Goal: Check status: Check status

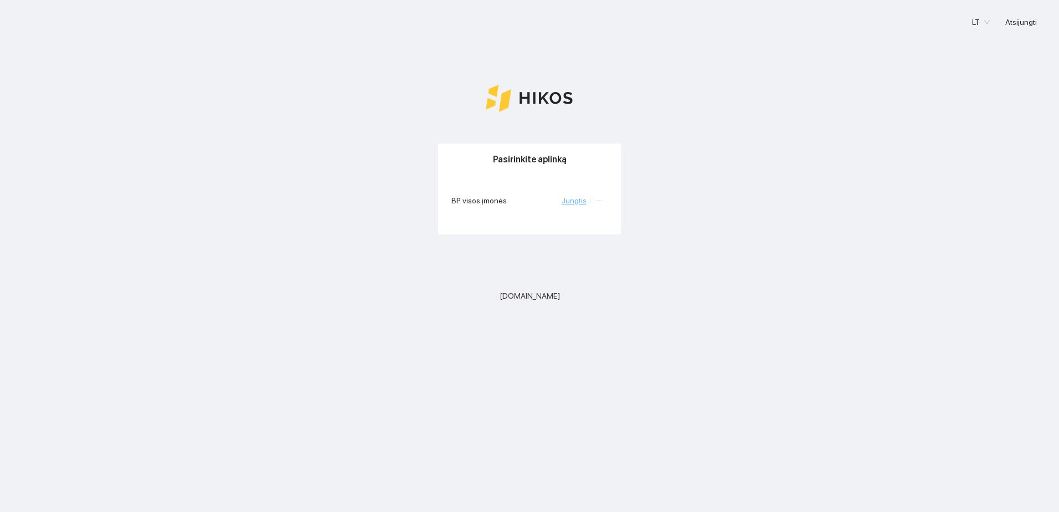
click at [575, 201] on link "Jungtis" at bounding box center [574, 200] width 25 height 9
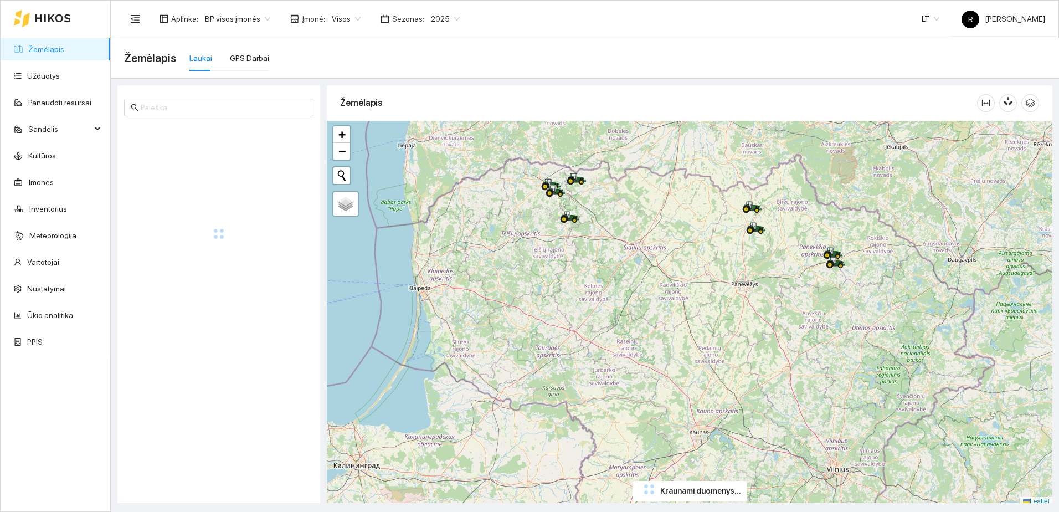
scroll to position [3, 0]
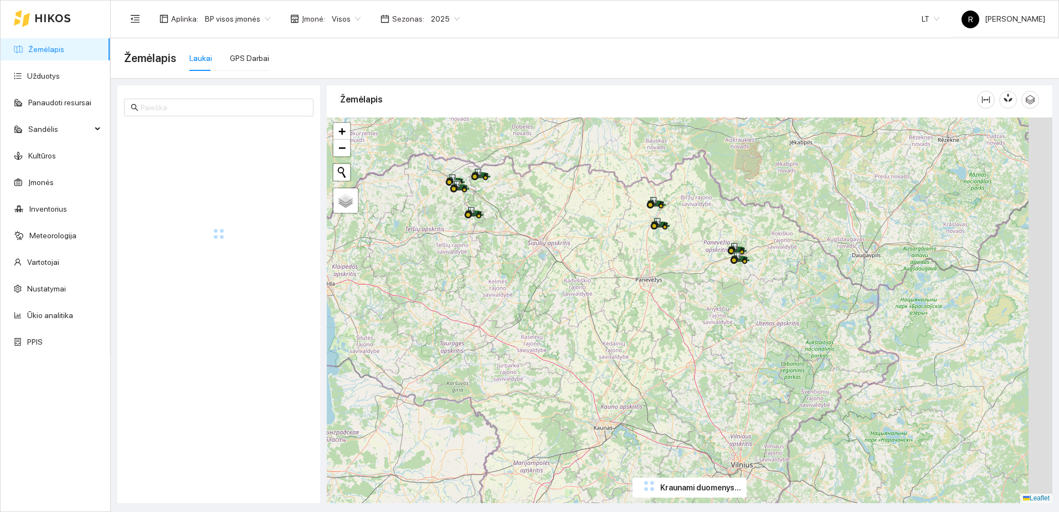
drag, startPoint x: 756, startPoint y: 252, endPoint x: 660, endPoint y: 251, distance: 95.9
click at [660, 251] on div at bounding box center [690, 310] width 726 height 386
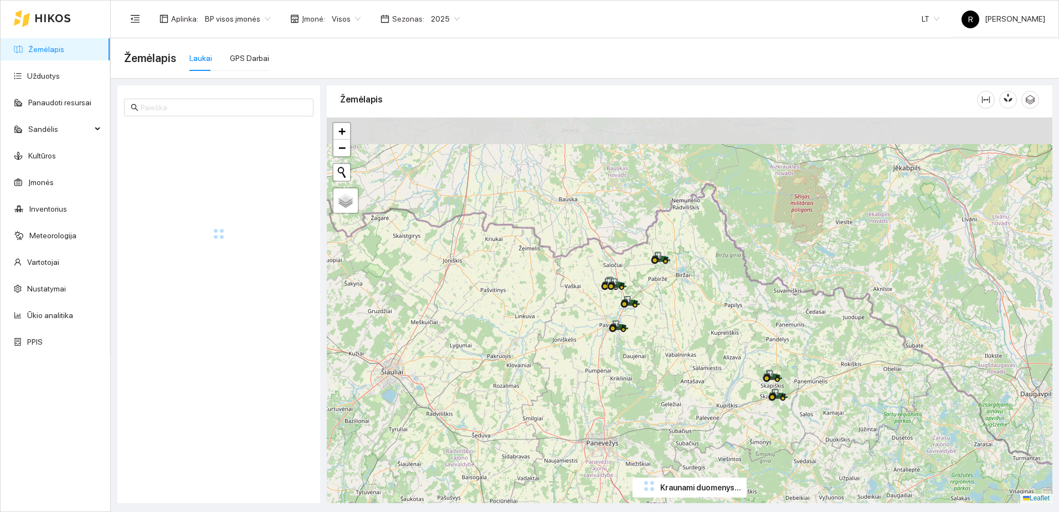
drag, startPoint x: 687, startPoint y: 215, endPoint x: 684, endPoint y: 343, distance: 128.0
click at [684, 343] on div at bounding box center [690, 310] width 726 height 386
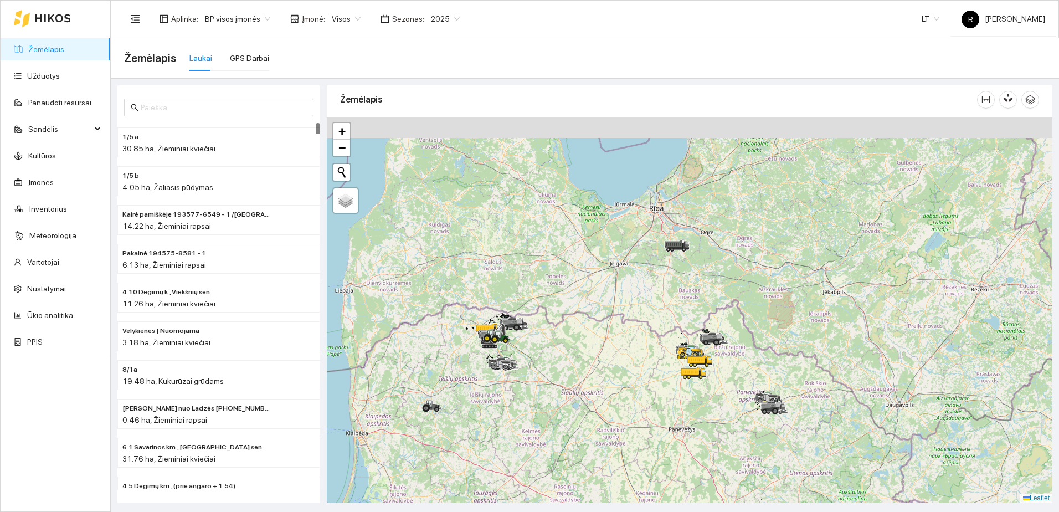
drag, startPoint x: 728, startPoint y: 257, endPoint x: 638, endPoint y: 400, distance: 168.6
click at [638, 400] on div at bounding box center [690, 310] width 726 height 386
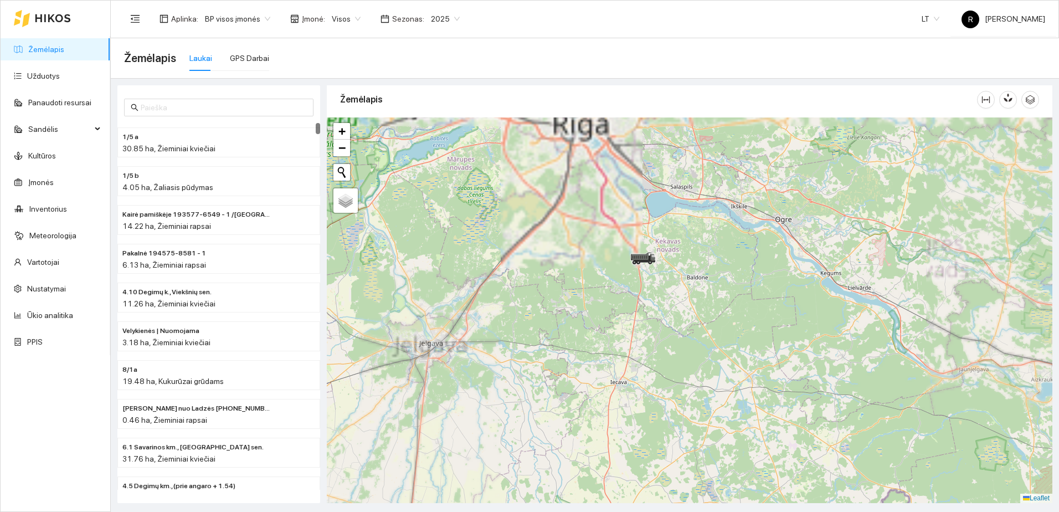
drag, startPoint x: 652, startPoint y: 253, endPoint x: 658, endPoint y: 324, distance: 71.7
click at [658, 329] on div at bounding box center [690, 310] width 726 height 386
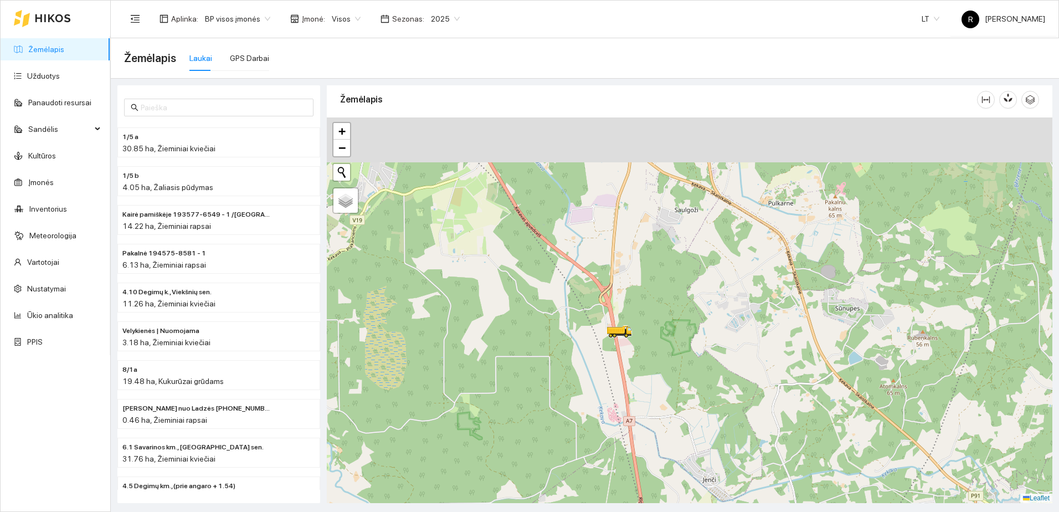
drag, startPoint x: 604, startPoint y: 272, endPoint x: 639, endPoint y: 370, distance: 104.8
click at [639, 370] on div at bounding box center [690, 310] width 726 height 386
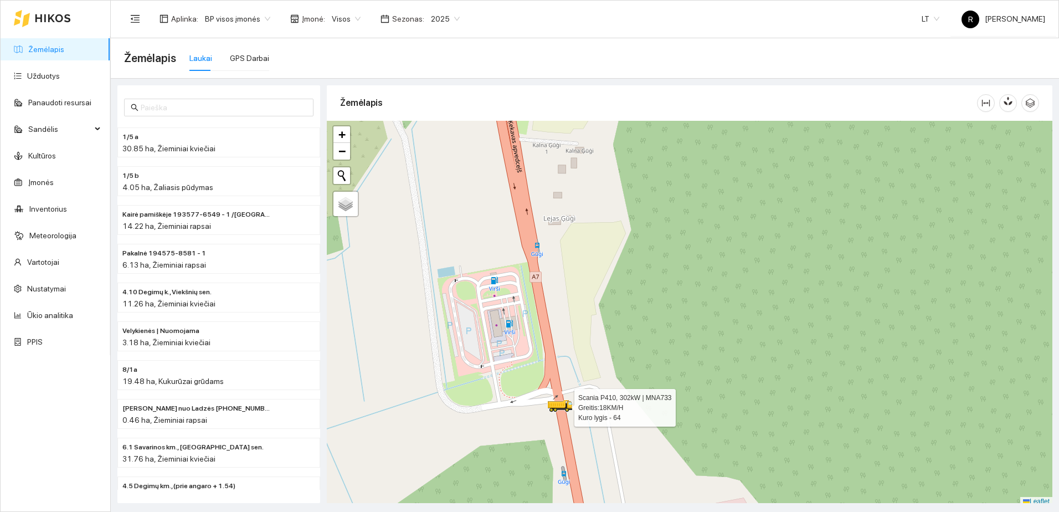
scroll to position [3, 0]
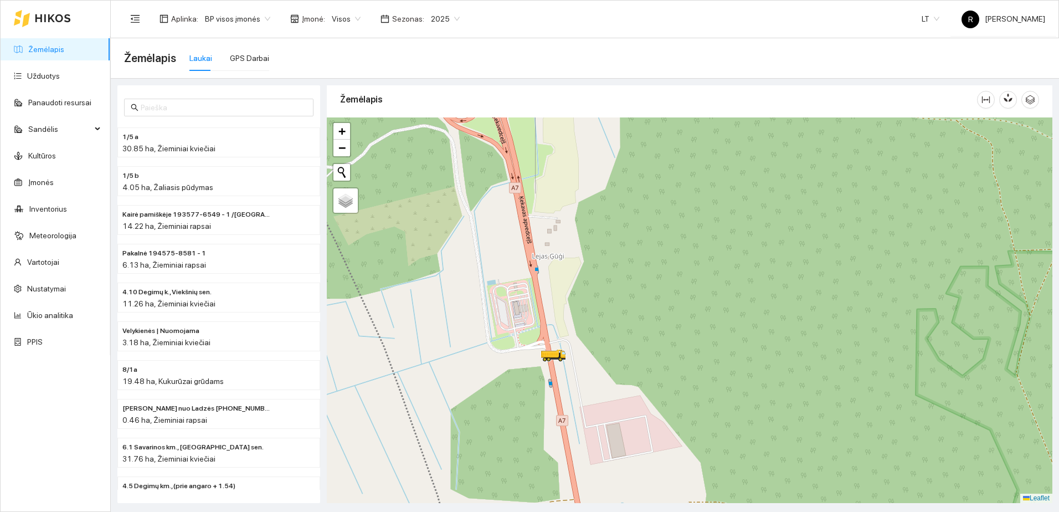
drag, startPoint x: 537, startPoint y: 408, endPoint x: 524, endPoint y: 292, distance: 116.5
click at [524, 299] on div at bounding box center [690, 310] width 726 height 386
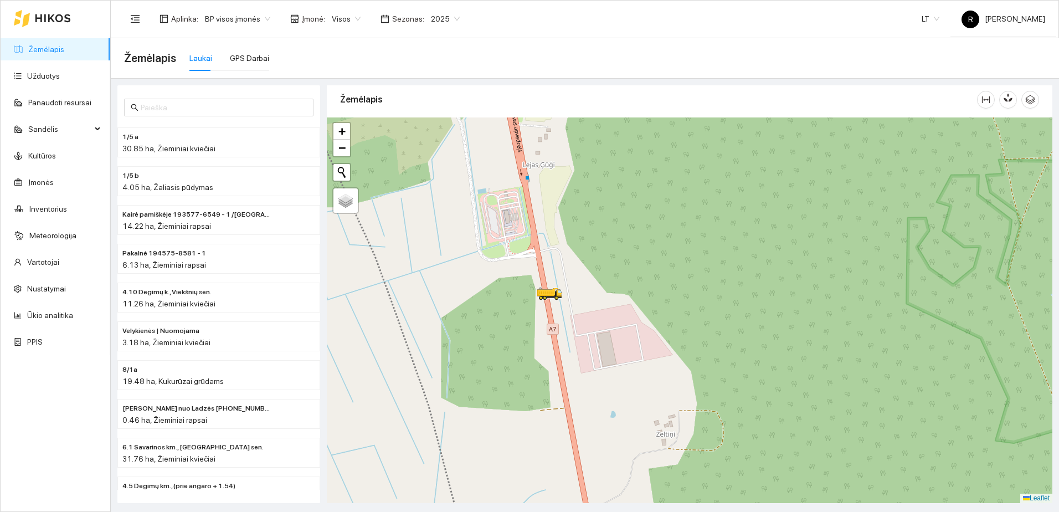
drag, startPoint x: 535, startPoint y: 366, endPoint x: 532, endPoint y: 335, distance: 30.7
click at [532, 335] on div at bounding box center [690, 310] width 726 height 386
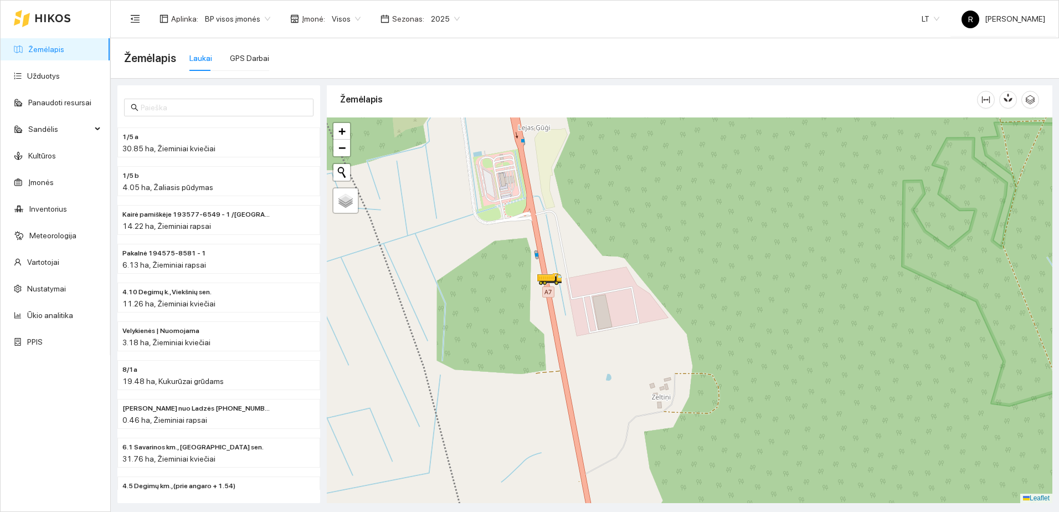
drag, startPoint x: 547, startPoint y: 377, endPoint x: 540, endPoint y: 336, distance: 41.5
click at [540, 337] on div at bounding box center [690, 310] width 726 height 386
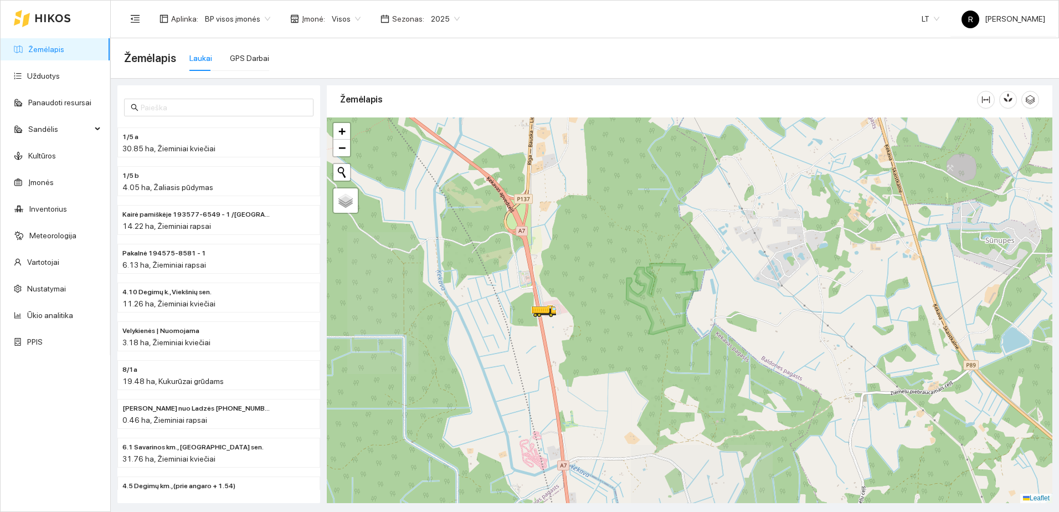
drag, startPoint x: 534, startPoint y: 361, endPoint x: 515, endPoint y: 293, distance: 70.7
click at [515, 302] on div at bounding box center [690, 310] width 726 height 386
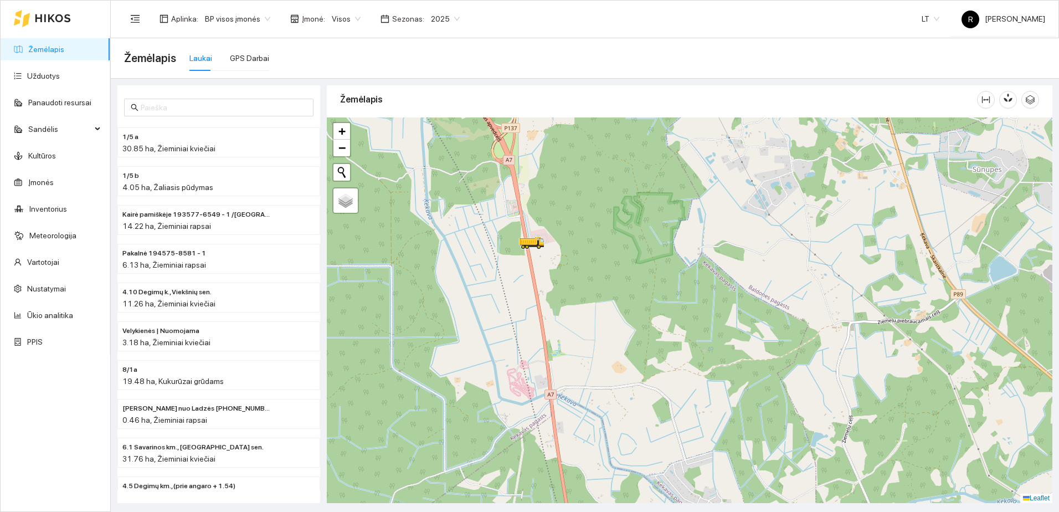
drag, startPoint x: 524, startPoint y: 346, endPoint x: 526, endPoint y: 315, distance: 31.2
click at [528, 320] on div at bounding box center [690, 310] width 726 height 386
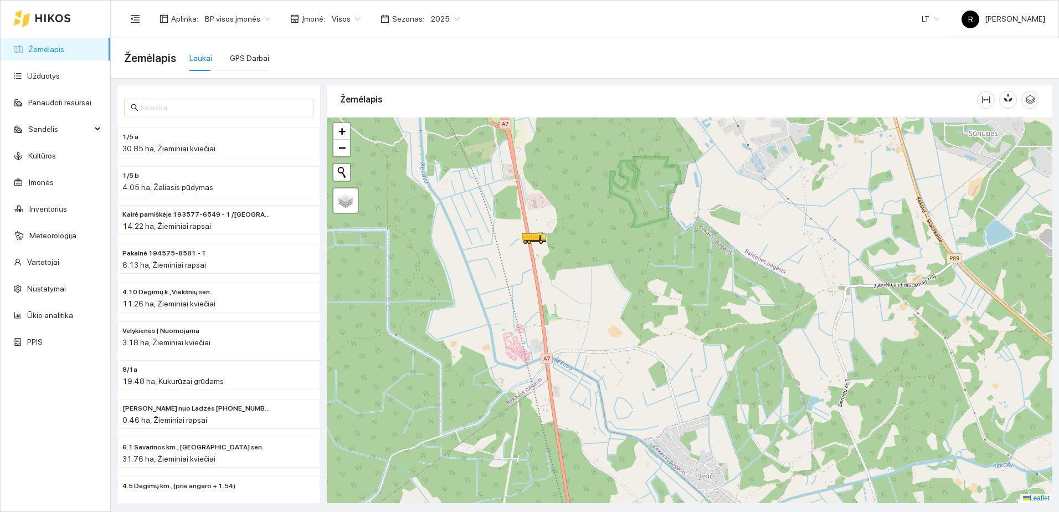
drag, startPoint x: 582, startPoint y: 319, endPoint x: 578, endPoint y: 277, distance: 41.8
click at [577, 278] on div at bounding box center [690, 310] width 726 height 386
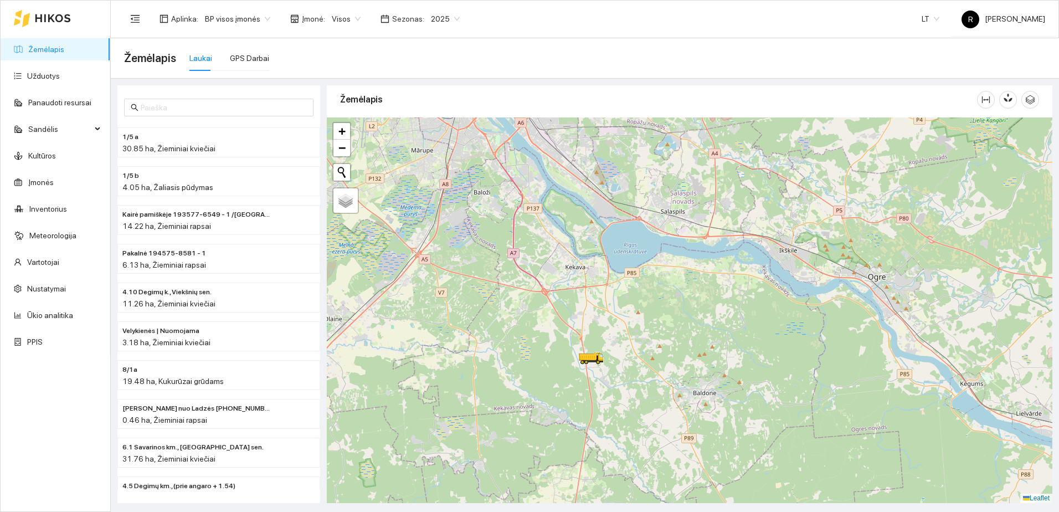
drag, startPoint x: 613, startPoint y: 408, endPoint x: 605, endPoint y: 378, distance: 30.4
click at [605, 378] on div at bounding box center [690, 310] width 726 height 386
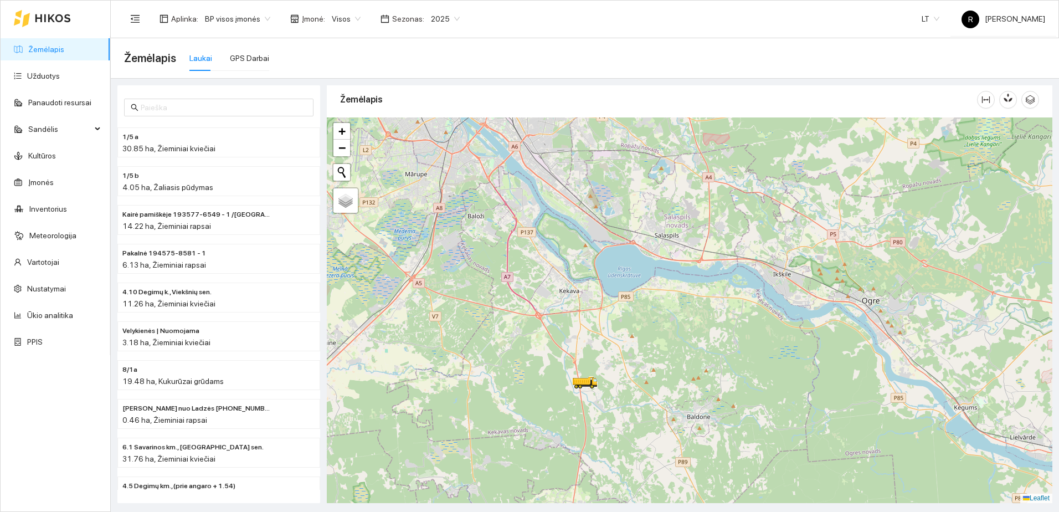
drag, startPoint x: 604, startPoint y: 374, endPoint x: 616, endPoint y: 451, distance: 78.0
click at [616, 451] on div at bounding box center [690, 310] width 726 height 386
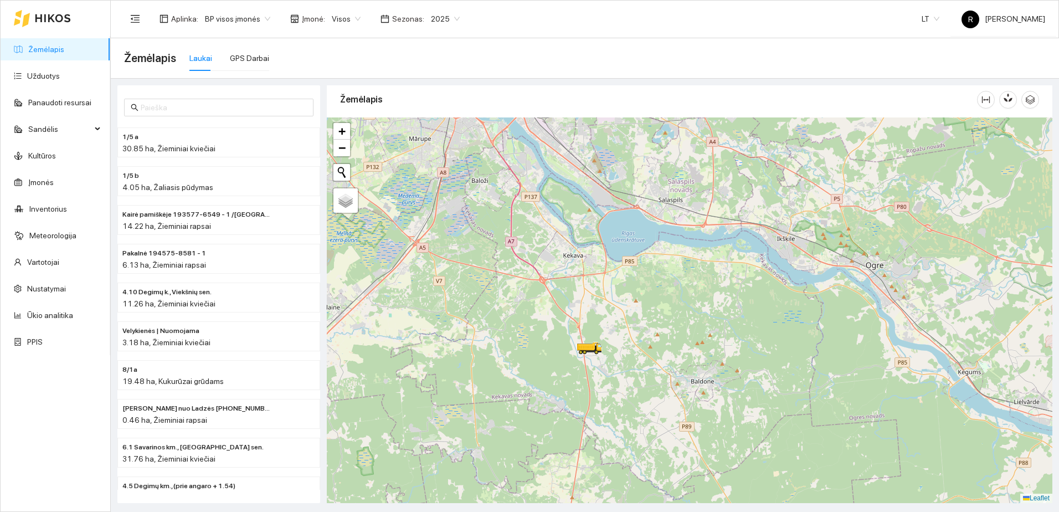
drag, startPoint x: 616, startPoint y: 444, endPoint x: 602, endPoint y: 354, distance: 91.5
click at [602, 354] on div at bounding box center [690, 310] width 726 height 386
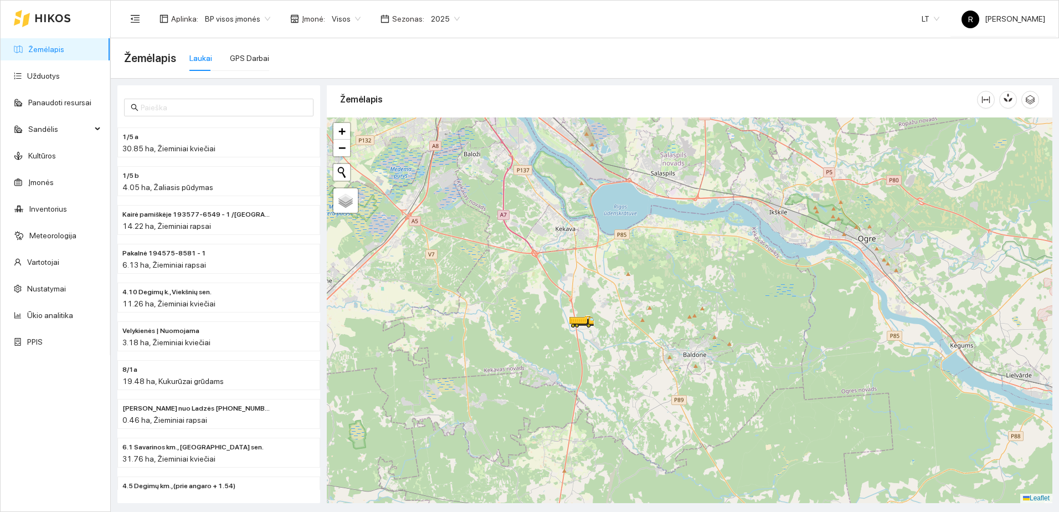
drag, startPoint x: 618, startPoint y: 391, endPoint x: 643, endPoint y: 299, distance: 95.2
click at [641, 301] on div at bounding box center [690, 310] width 726 height 386
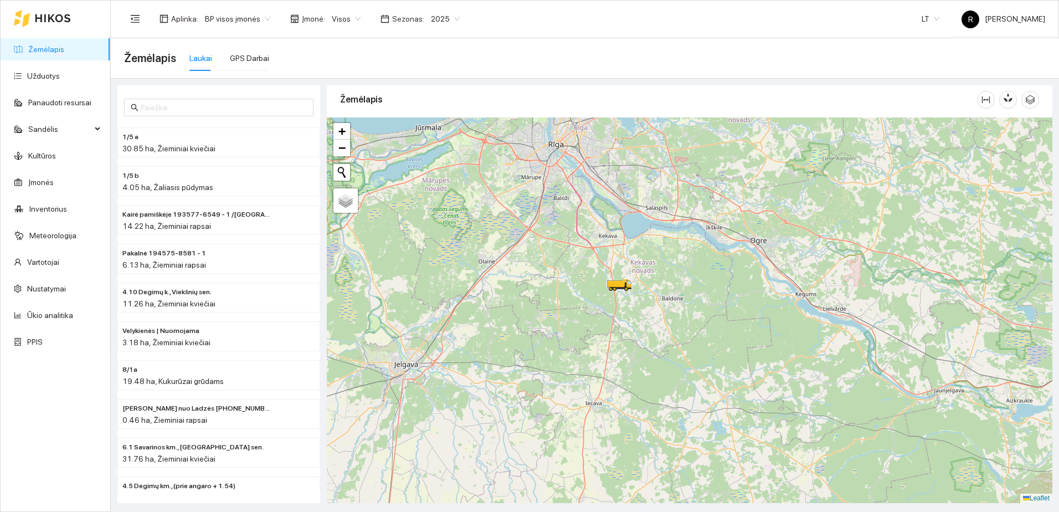
drag, startPoint x: 628, startPoint y: 372, endPoint x: 630, endPoint y: 289, distance: 83.1
click at [629, 294] on div at bounding box center [690, 310] width 726 height 386
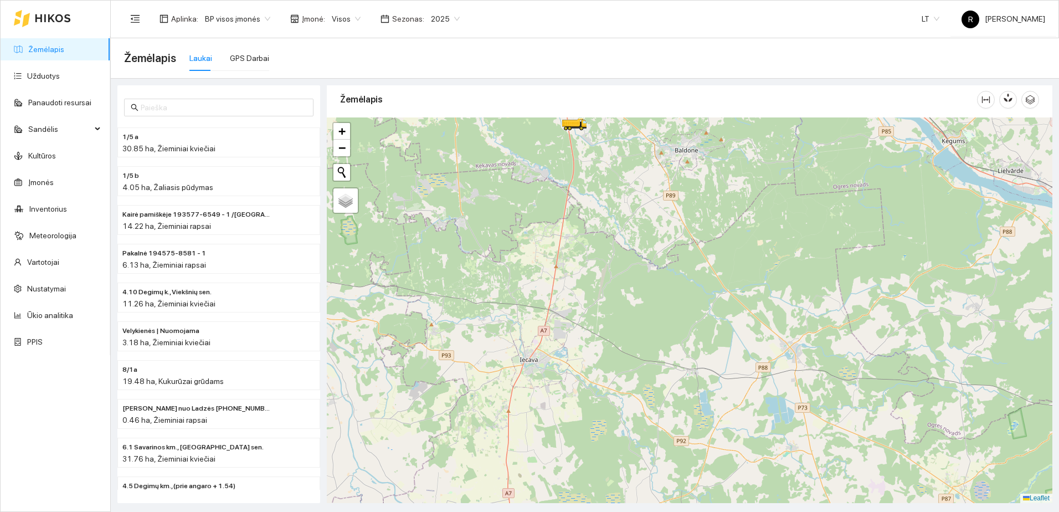
drag, startPoint x: 555, startPoint y: 371, endPoint x: 553, endPoint y: 326, distance: 44.9
click at [553, 327] on div at bounding box center [690, 310] width 726 height 386
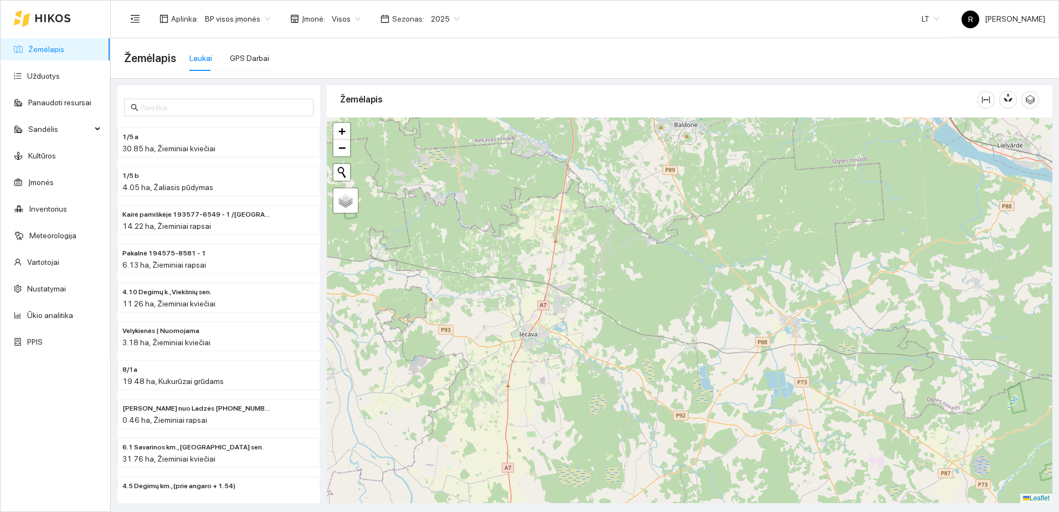
drag, startPoint x: 539, startPoint y: 354, endPoint x: 562, endPoint y: 257, distance: 100.1
click at [559, 265] on div at bounding box center [690, 310] width 726 height 386
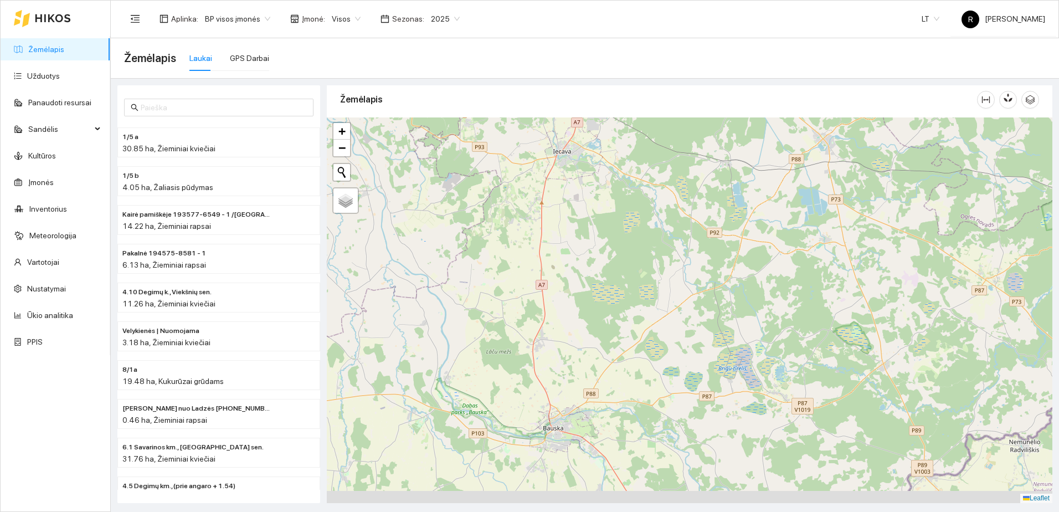
drag, startPoint x: 562, startPoint y: 419, endPoint x: 571, endPoint y: 281, distance: 138.3
click at [574, 281] on div at bounding box center [690, 310] width 726 height 386
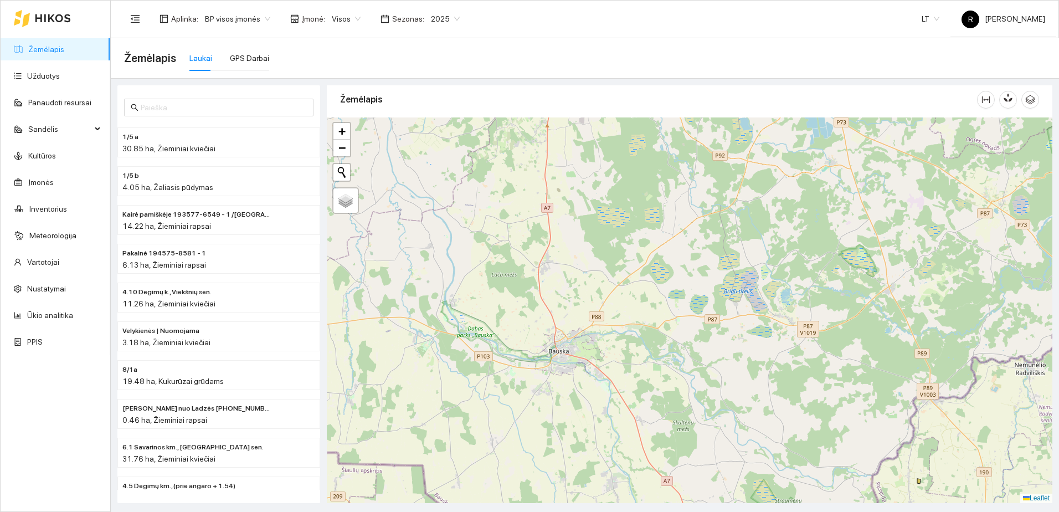
drag, startPoint x: 571, startPoint y: 342, endPoint x: 585, endPoint y: 265, distance: 77.7
click at [576, 263] on div at bounding box center [690, 310] width 726 height 386
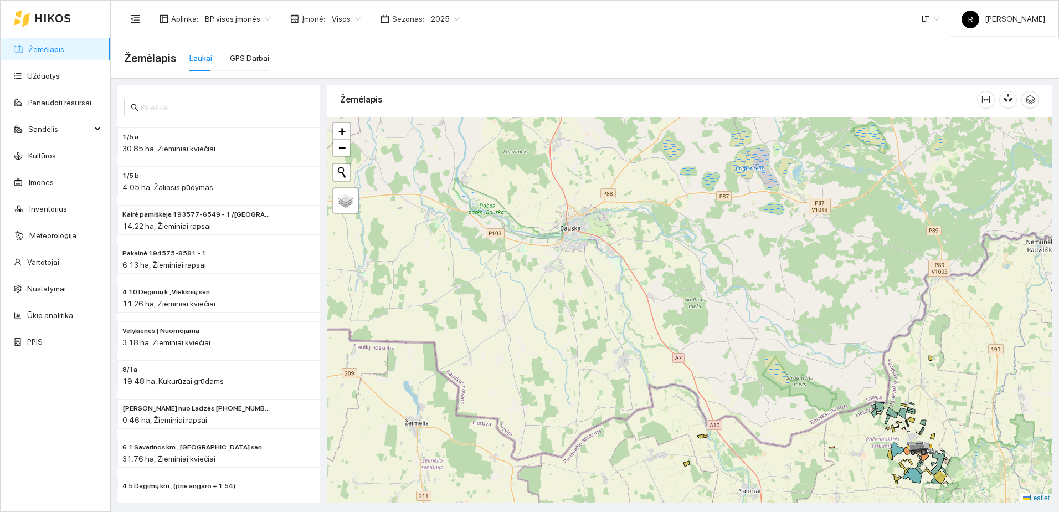
drag, startPoint x: 580, startPoint y: 344, endPoint x: 588, endPoint y: 250, distance: 94.0
click at [587, 252] on div at bounding box center [690, 310] width 726 height 386
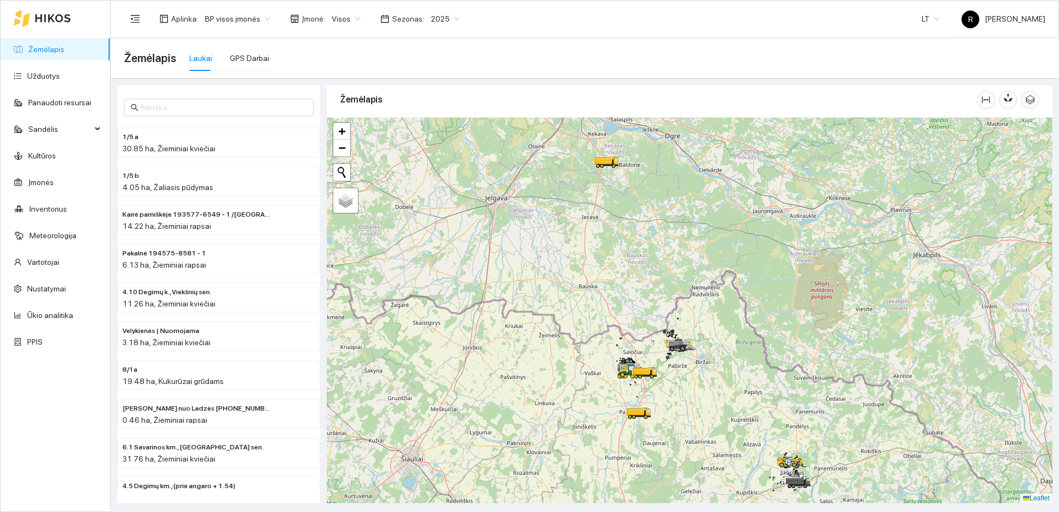
drag, startPoint x: 602, startPoint y: 226, endPoint x: 605, endPoint y: 284, distance: 58.8
click at [605, 282] on div at bounding box center [690, 310] width 726 height 386
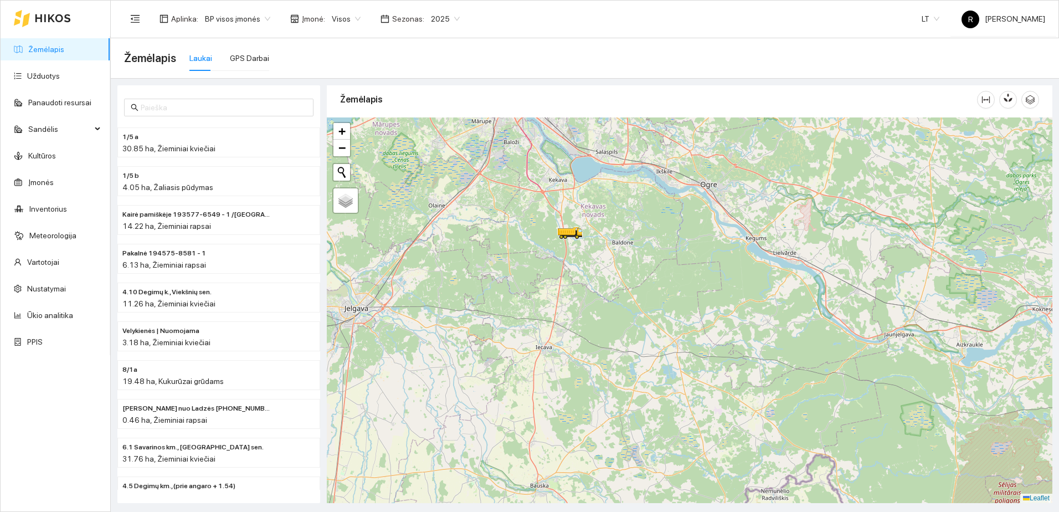
drag, startPoint x: 617, startPoint y: 220, endPoint x: 593, endPoint y: 275, distance: 60.1
click at [593, 275] on div at bounding box center [690, 310] width 726 height 386
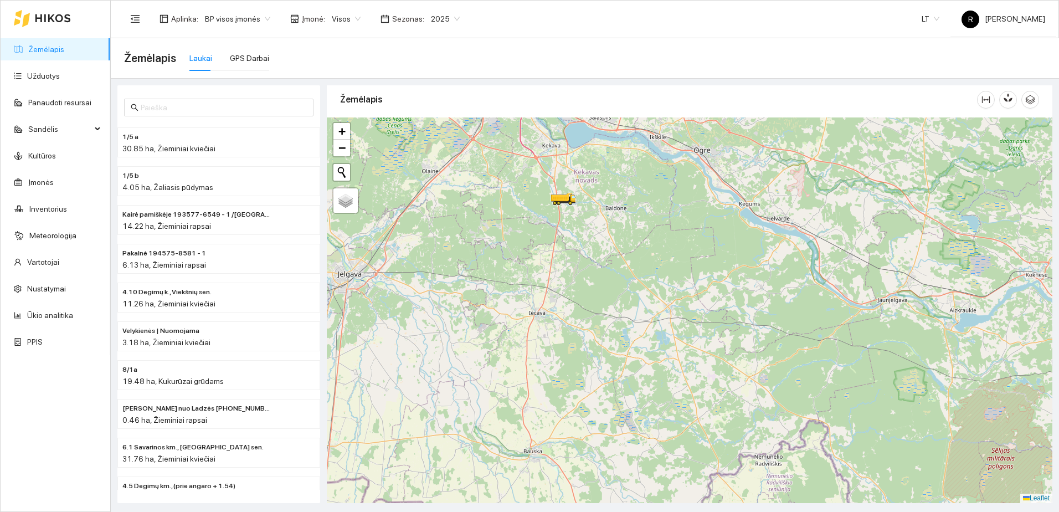
drag, startPoint x: 601, startPoint y: 305, endPoint x: 576, endPoint y: 224, distance: 84.8
click at [577, 229] on div at bounding box center [690, 310] width 726 height 386
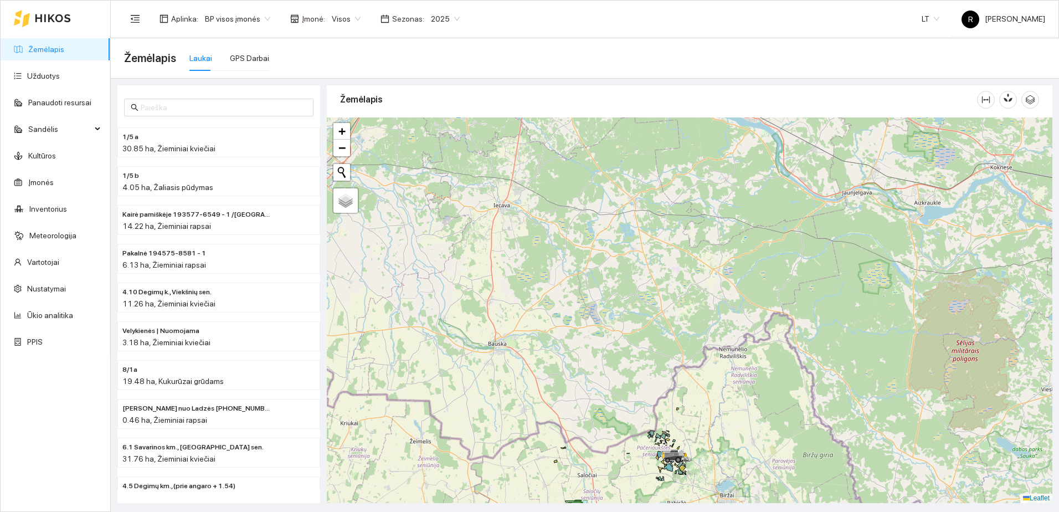
drag, startPoint x: 642, startPoint y: 325, endPoint x: 628, endPoint y: 280, distance: 46.4
click at [622, 270] on div at bounding box center [690, 310] width 726 height 386
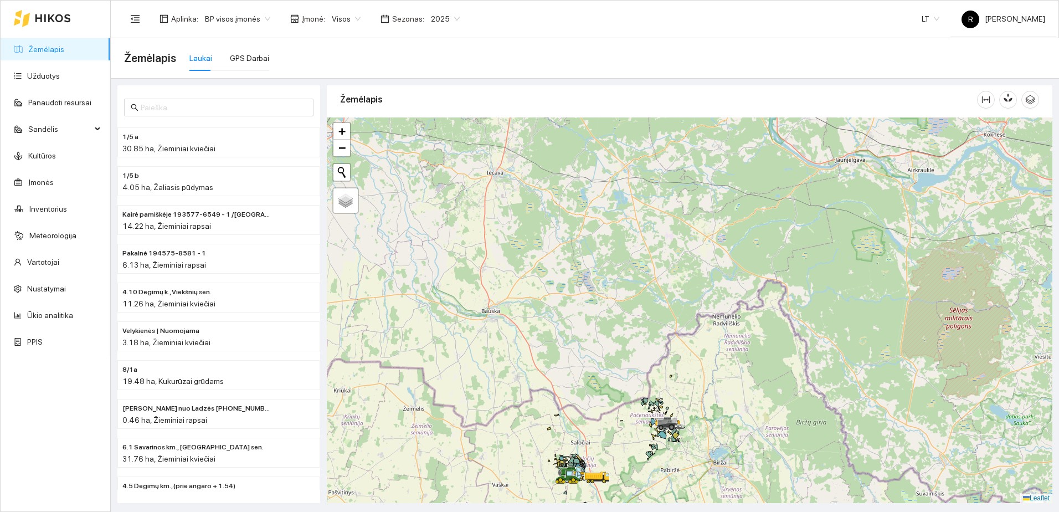
drag, startPoint x: 725, startPoint y: 445, endPoint x: 725, endPoint y: 431, distance: 14.4
click at [725, 431] on div at bounding box center [690, 310] width 726 height 386
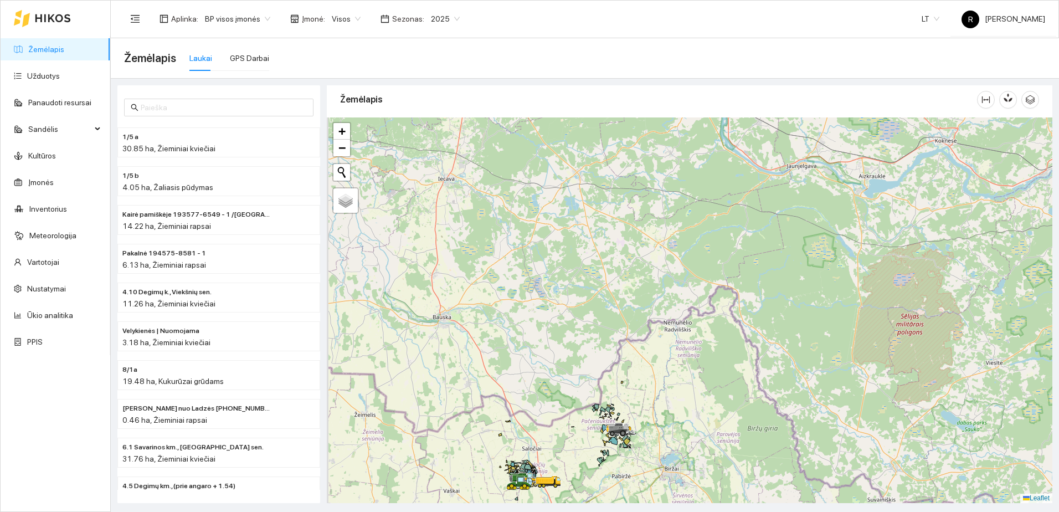
drag, startPoint x: 541, startPoint y: 300, endPoint x: 583, endPoint y: 338, distance: 56.1
click at [583, 338] on div at bounding box center [690, 310] width 726 height 386
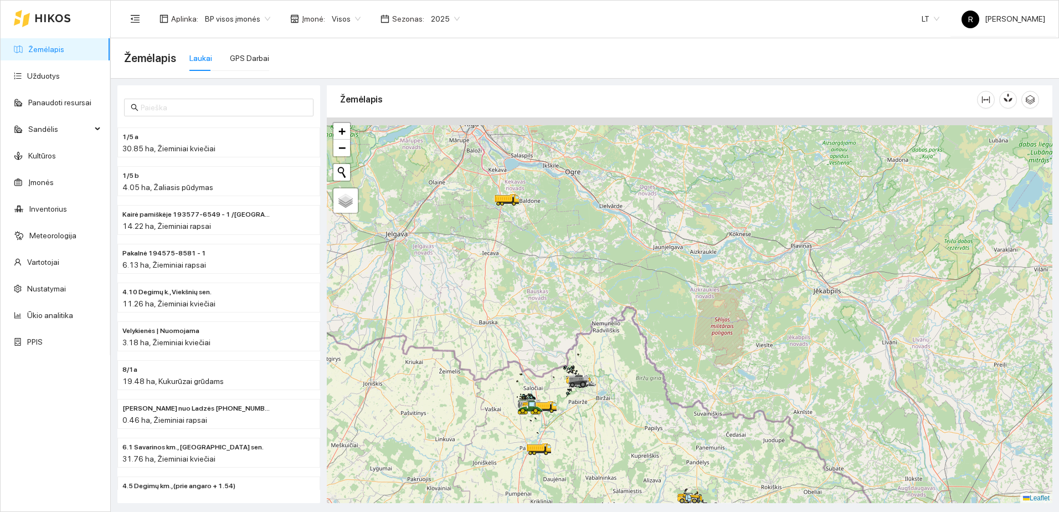
drag, startPoint x: 510, startPoint y: 258, endPoint x: 542, endPoint y: 301, distance: 53.1
click at [541, 301] on div at bounding box center [690, 310] width 726 height 386
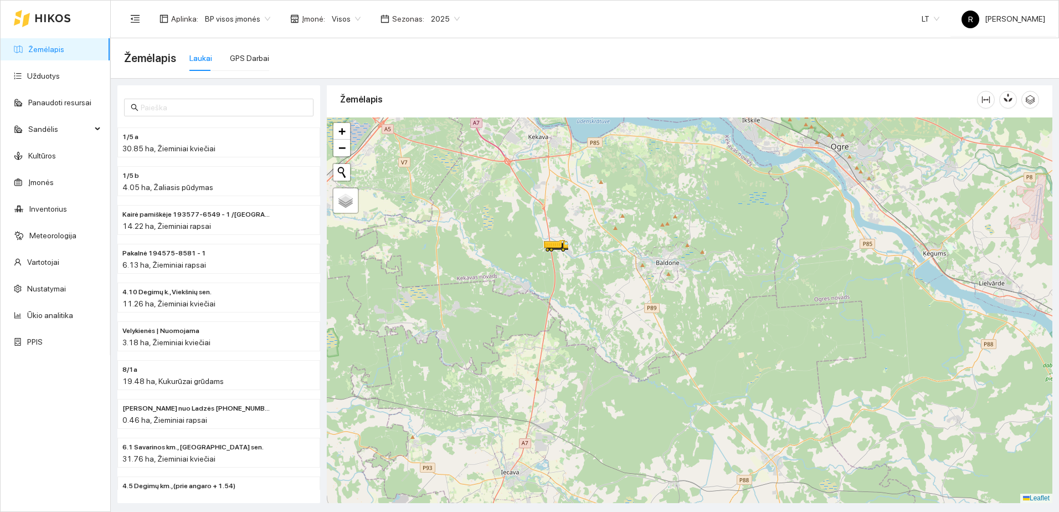
drag, startPoint x: 542, startPoint y: 226, endPoint x: 576, endPoint y: 312, distance: 92.8
click at [576, 310] on div at bounding box center [690, 310] width 726 height 386
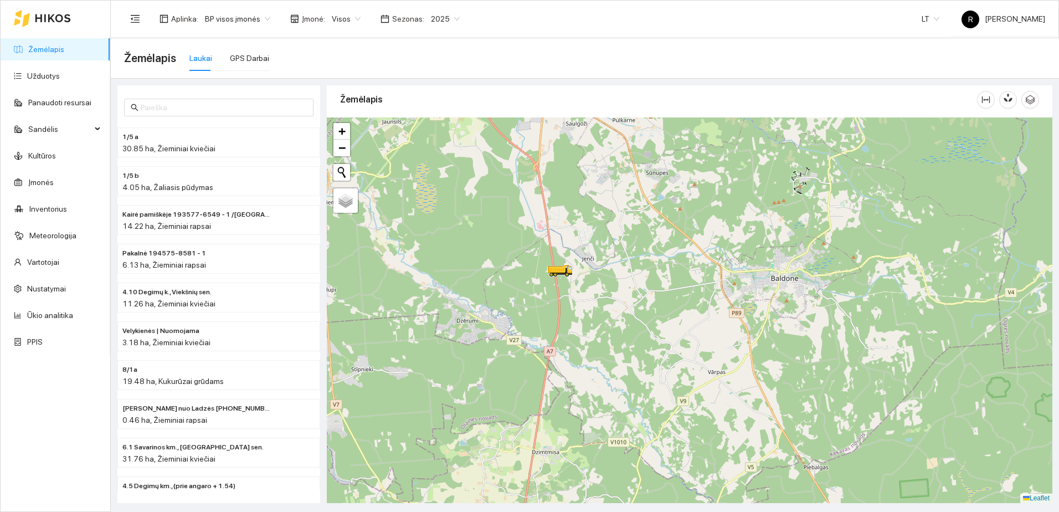
drag, startPoint x: 615, startPoint y: 361, endPoint x: 625, endPoint y: 321, distance: 41.3
click at [625, 321] on div at bounding box center [690, 310] width 726 height 386
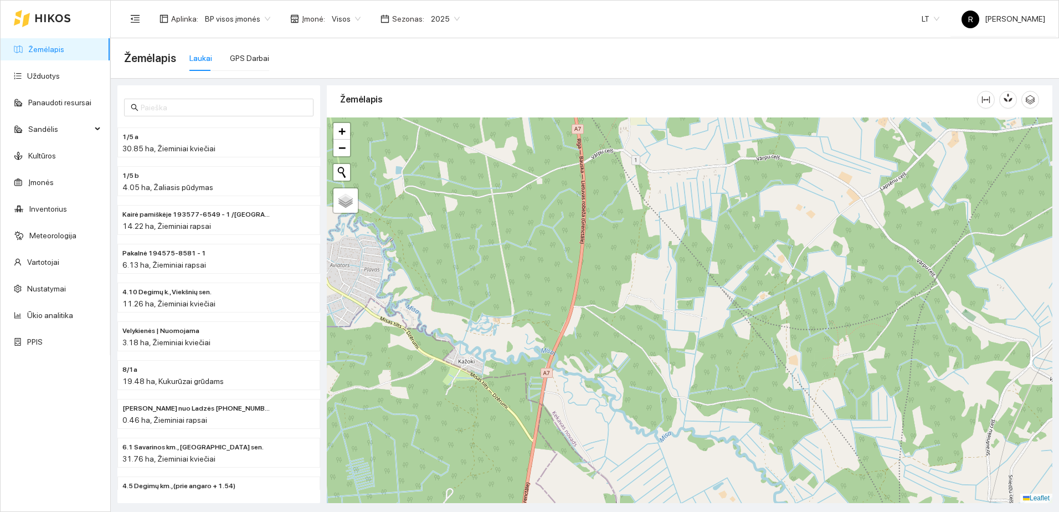
drag, startPoint x: 570, startPoint y: 288, endPoint x: 625, endPoint y: 302, distance: 56.6
click at [625, 302] on div at bounding box center [690, 310] width 726 height 386
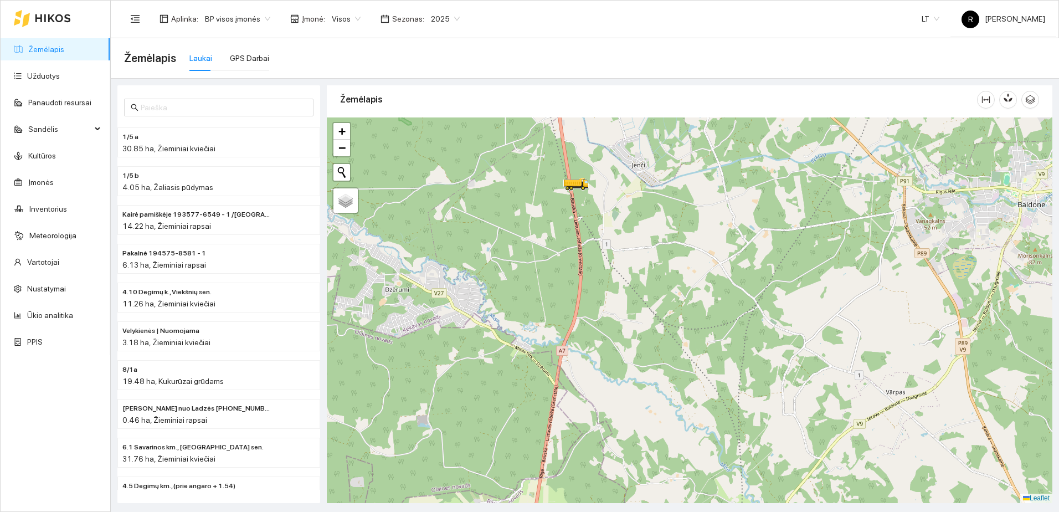
drag, startPoint x: 614, startPoint y: 337, endPoint x: 619, endPoint y: 319, distance: 19.1
click at [619, 320] on div at bounding box center [690, 310] width 726 height 386
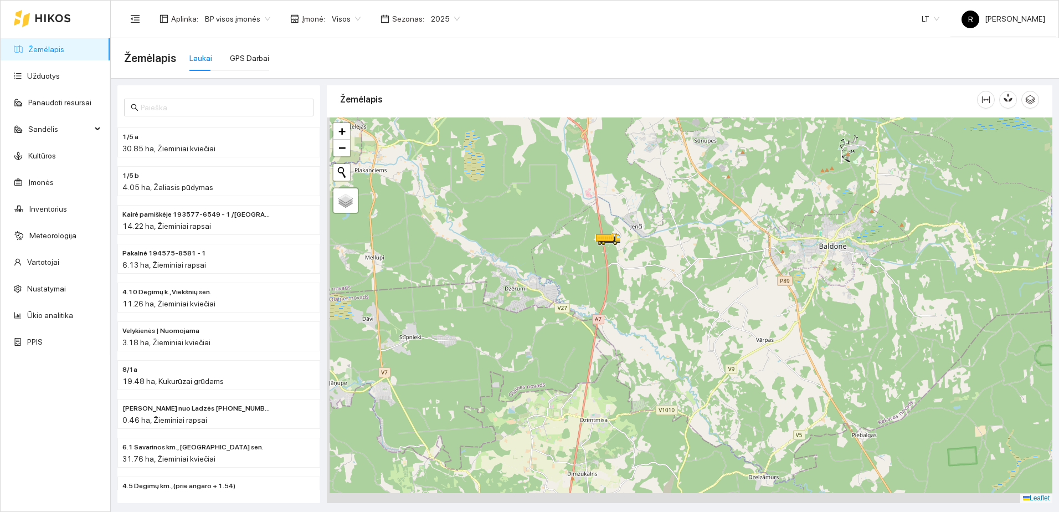
drag, startPoint x: 562, startPoint y: 416, endPoint x: 569, endPoint y: 387, distance: 29.2
click at [569, 387] on div at bounding box center [690, 310] width 726 height 386
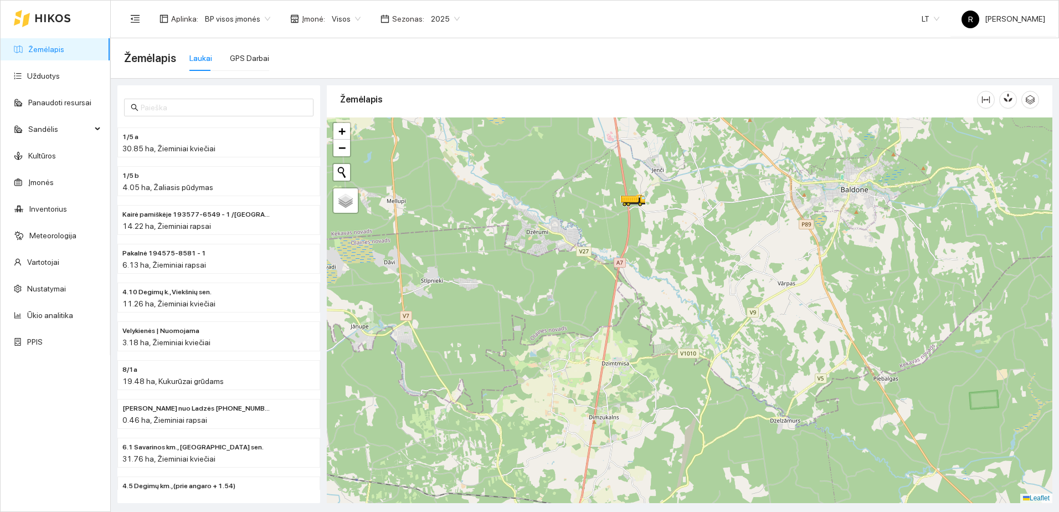
drag, startPoint x: 650, startPoint y: 304, endPoint x: 656, endPoint y: 290, distance: 15.1
click at [656, 290] on div at bounding box center [690, 310] width 726 height 386
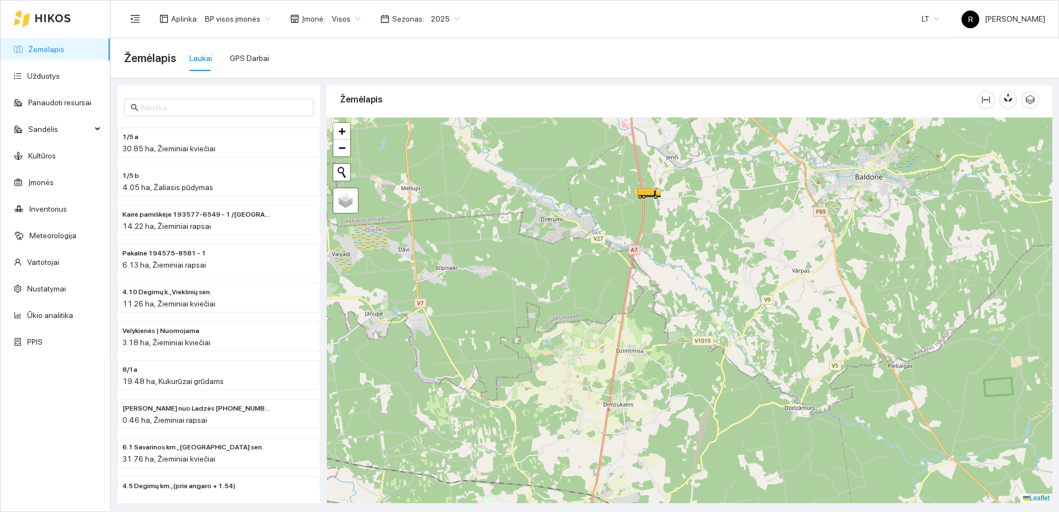
drag, startPoint x: 642, startPoint y: 298, endPoint x: 657, endPoint y: 282, distance: 22.0
click at [657, 283] on div at bounding box center [690, 310] width 726 height 386
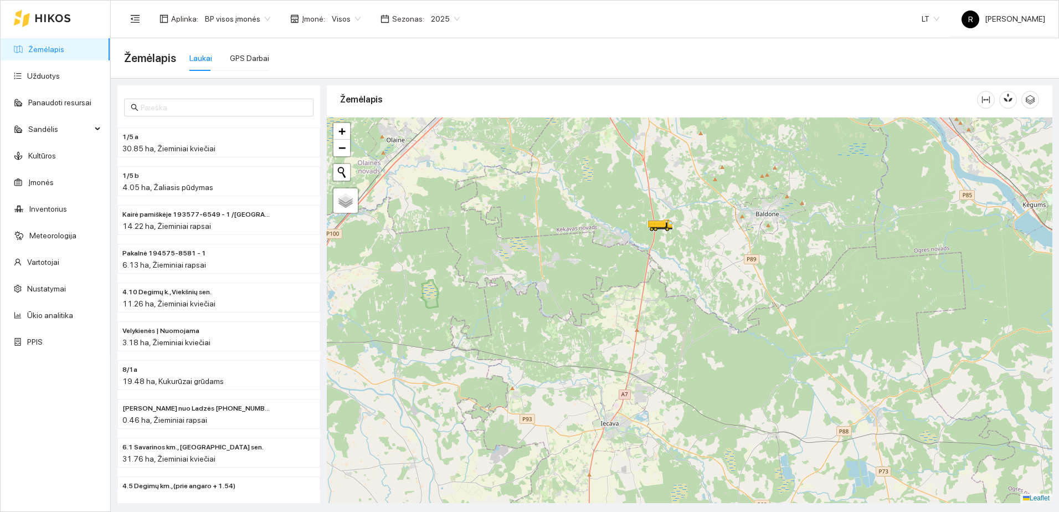
drag, startPoint x: 651, startPoint y: 317, endPoint x: 654, endPoint y: 303, distance: 14.8
click at [654, 303] on div at bounding box center [690, 310] width 726 height 386
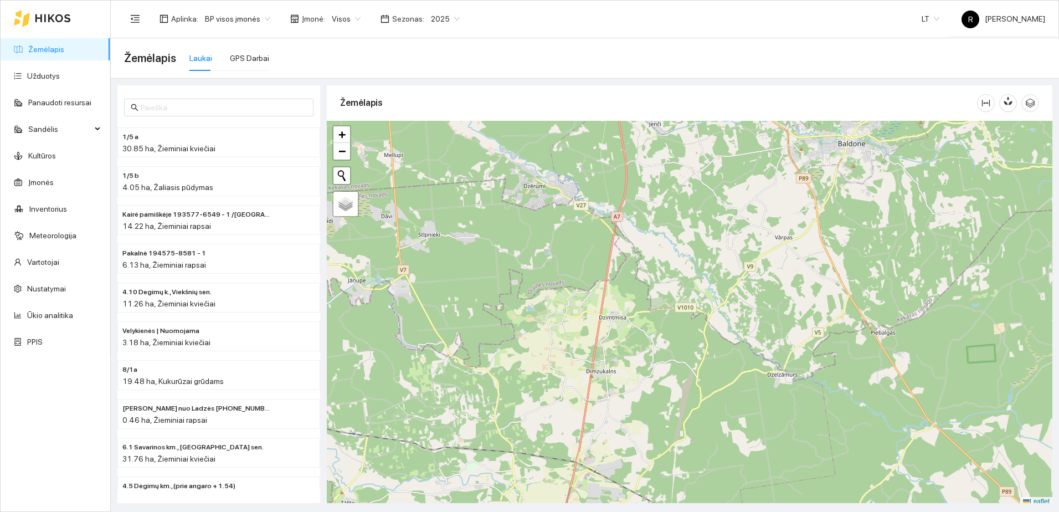
scroll to position [3, 0]
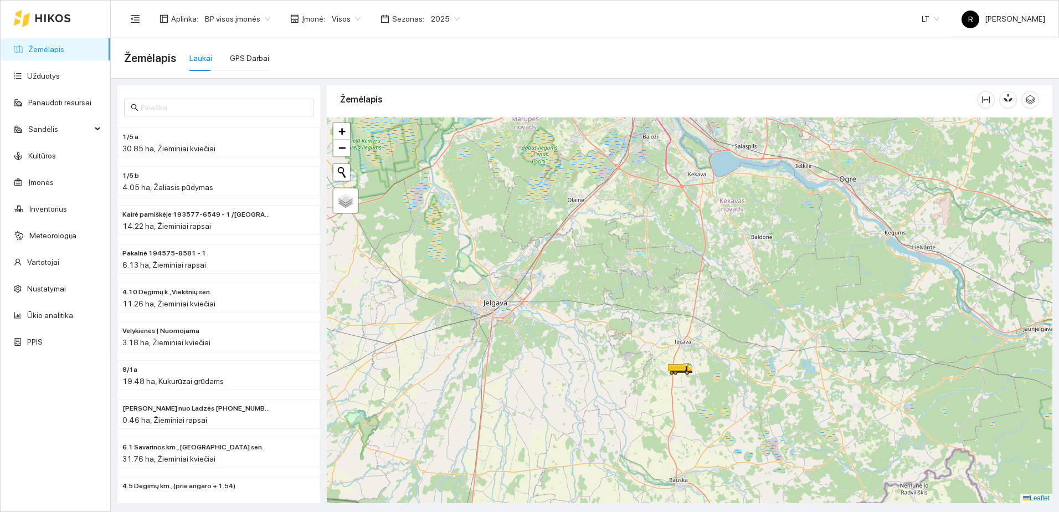
drag, startPoint x: 716, startPoint y: 324, endPoint x: 722, endPoint y: 234, distance: 90.5
click at [724, 238] on div at bounding box center [690, 310] width 726 height 386
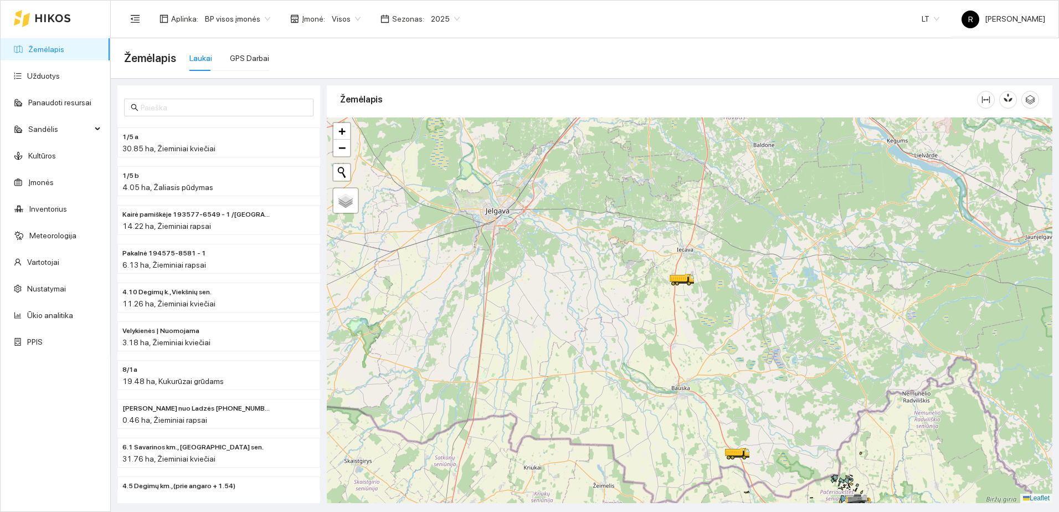
drag, startPoint x: 693, startPoint y: 390, endPoint x: 687, endPoint y: 334, distance: 56.9
click at [688, 339] on div at bounding box center [690, 310] width 726 height 386
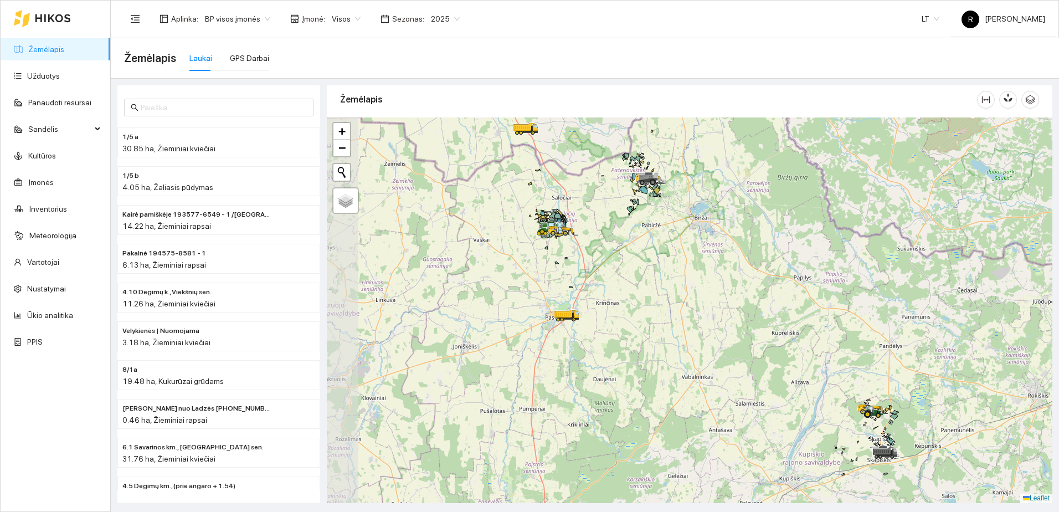
drag, startPoint x: 557, startPoint y: 314, endPoint x: 727, endPoint y: 319, distance: 169.6
click at [727, 319] on div at bounding box center [690, 310] width 726 height 386
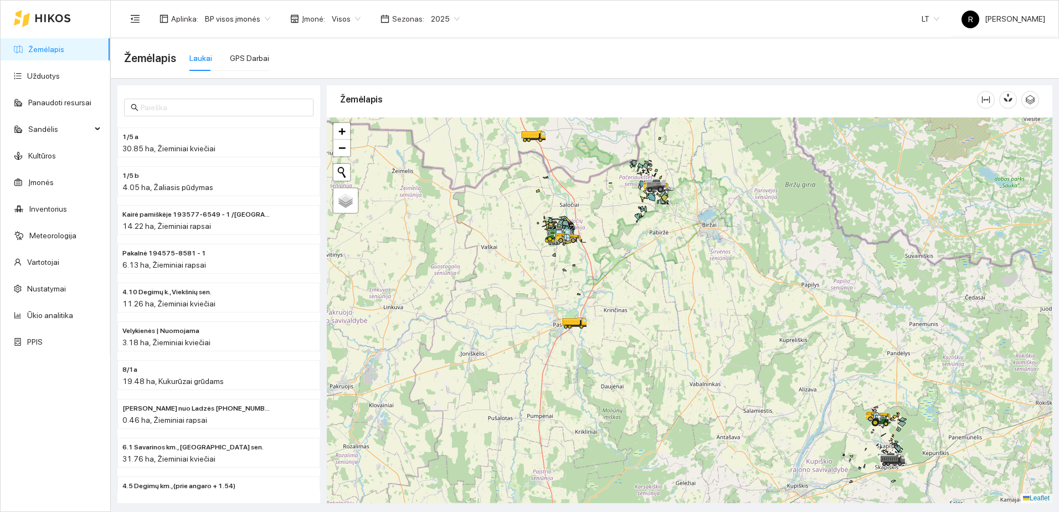
drag, startPoint x: 608, startPoint y: 286, endPoint x: 658, endPoint y: 340, distance: 73.7
click at [659, 346] on div at bounding box center [690, 310] width 726 height 386
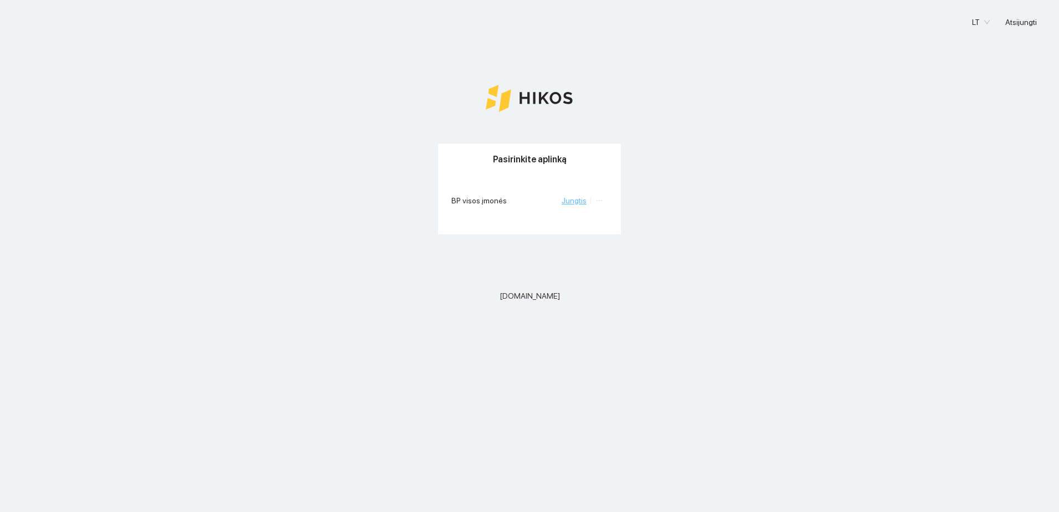
click at [577, 199] on link "Jungtis" at bounding box center [574, 200] width 25 height 9
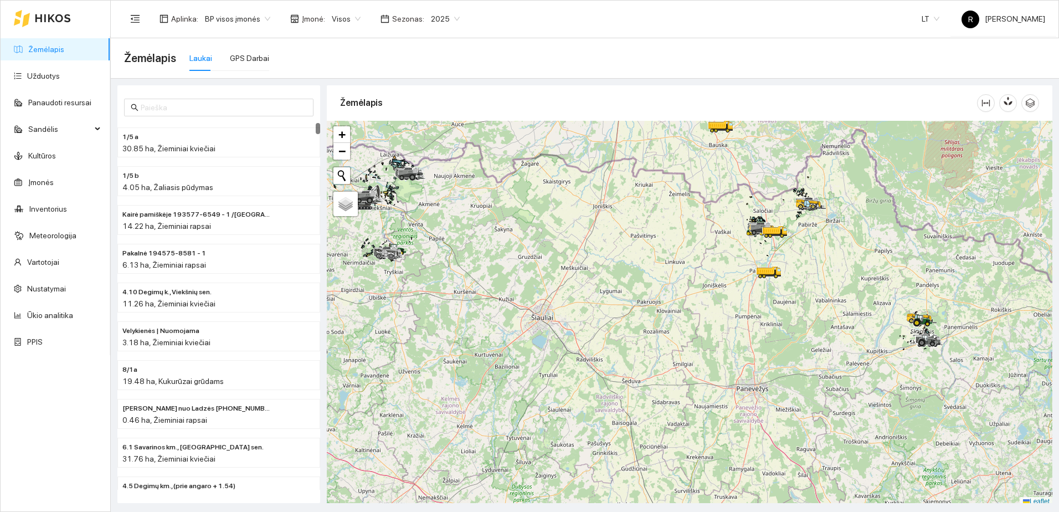
scroll to position [3, 0]
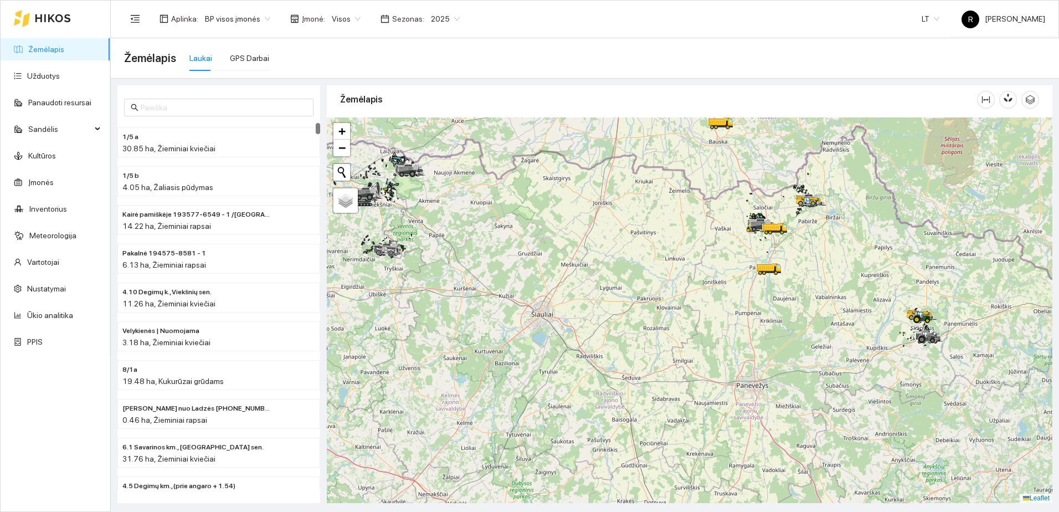
drag, startPoint x: 684, startPoint y: 263, endPoint x: 679, endPoint y: 345, distance: 82.2
click at [679, 345] on div at bounding box center [690, 310] width 726 height 386
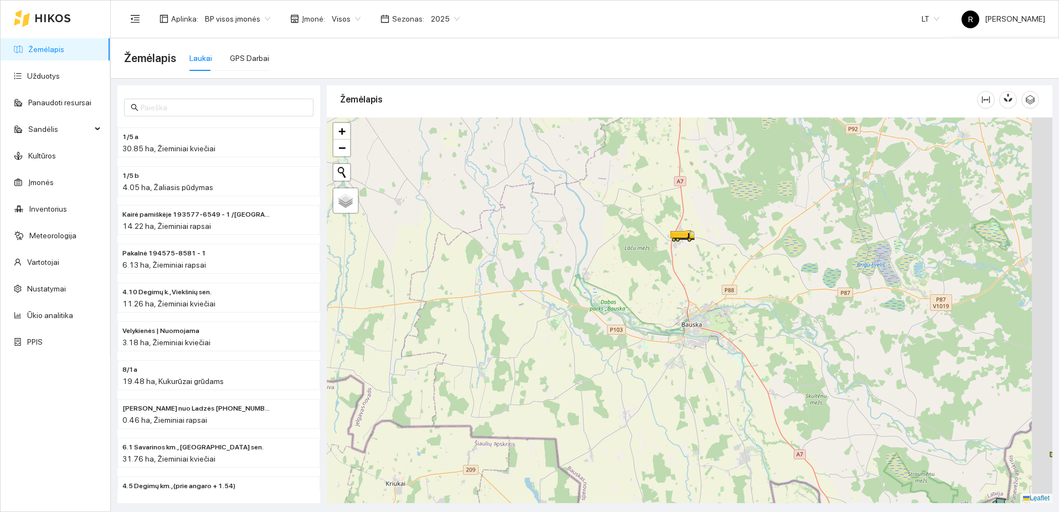
drag, startPoint x: 725, startPoint y: 368, endPoint x: 646, endPoint y: 226, distance: 163.0
click at [647, 231] on div at bounding box center [690, 310] width 726 height 386
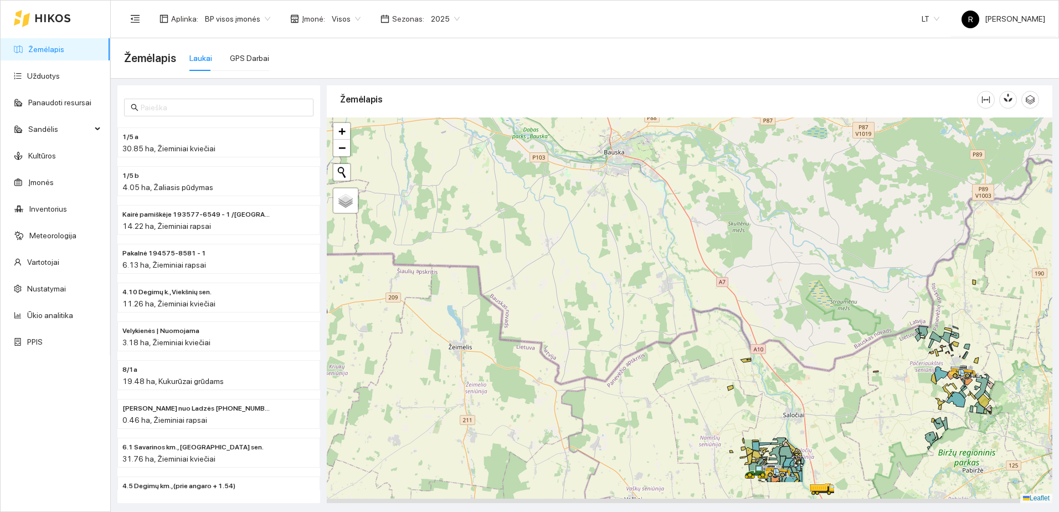
drag, startPoint x: 670, startPoint y: 315, endPoint x: 618, endPoint y: 207, distance: 119.7
click at [618, 208] on div at bounding box center [690, 310] width 726 height 386
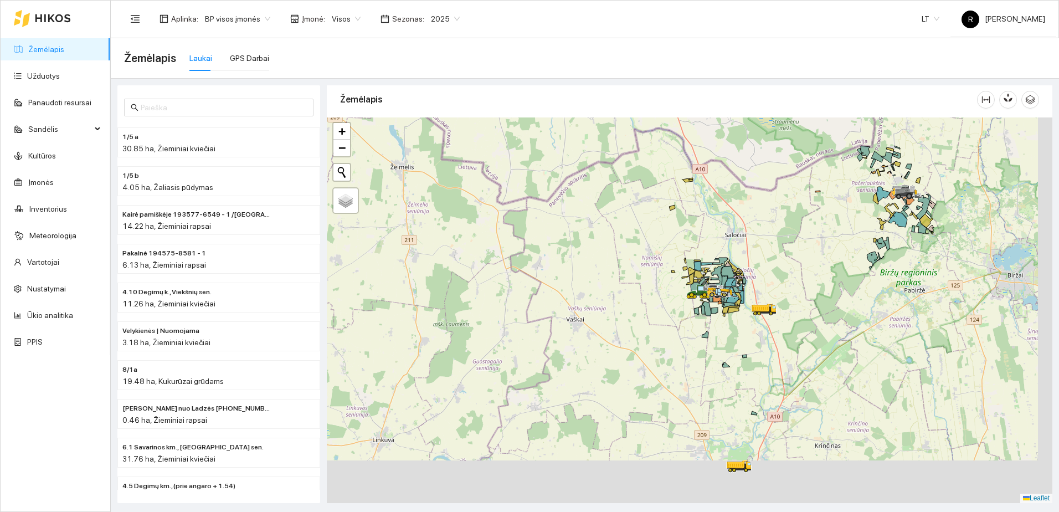
drag, startPoint x: 655, startPoint y: 306, endPoint x: 622, endPoint y: 187, distance: 123.2
click at [624, 192] on div at bounding box center [690, 310] width 726 height 386
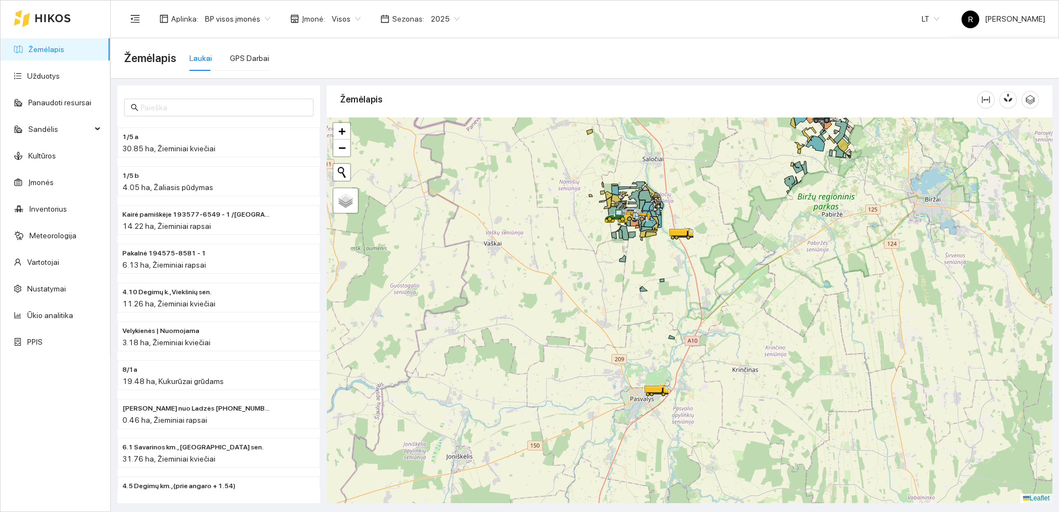
drag, startPoint x: 687, startPoint y: 317, endPoint x: 632, endPoint y: 284, distance: 64.1
click at [612, 254] on div at bounding box center [690, 310] width 726 height 386
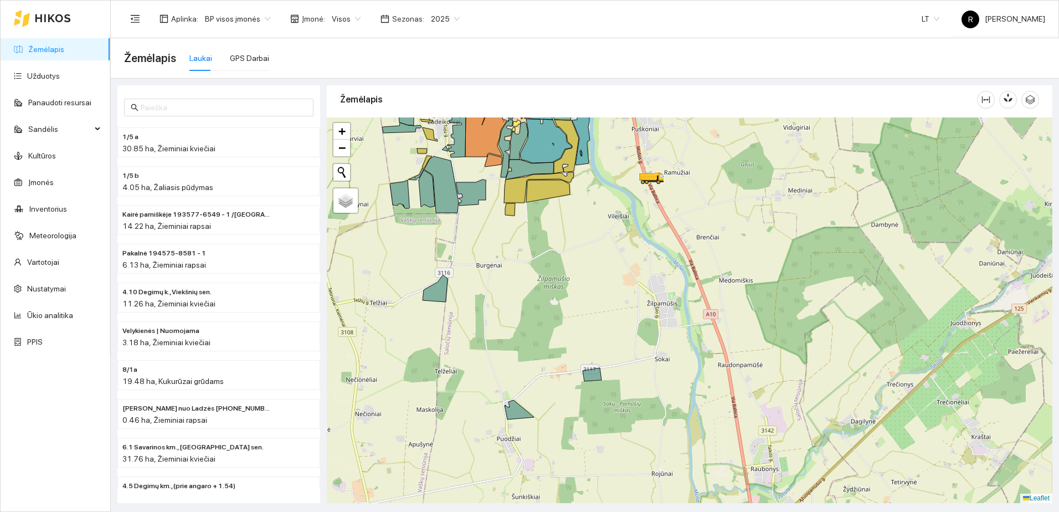
drag, startPoint x: 680, startPoint y: 186, endPoint x: 673, endPoint y: 220, distance: 34.4
click at [674, 220] on div at bounding box center [690, 310] width 726 height 386
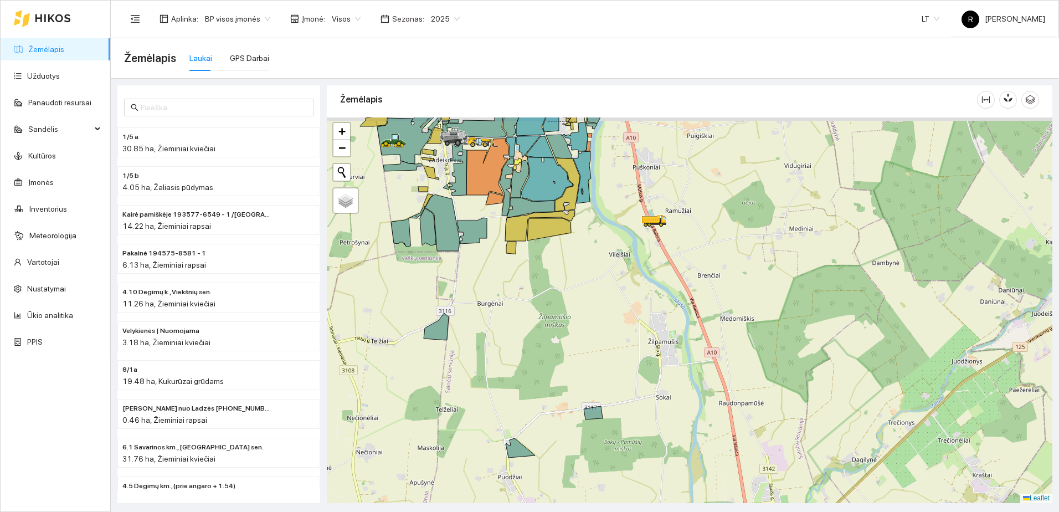
drag, startPoint x: 673, startPoint y: 203, endPoint x: 670, endPoint y: 243, distance: 39.5
click at [672, 247] on div at bounding box center [690, 310] width 726 height 386
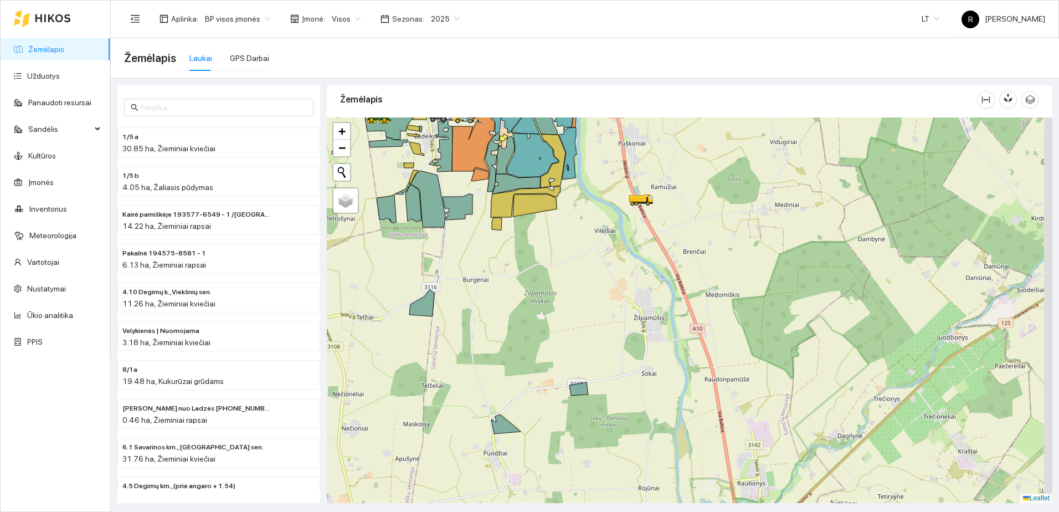
drag, startPoint x: 687, startPoint y: 269, endPoint x: 664, endPoint y: 210, distance: 62.8
click at [668, 211] on div at bounding box center [690, 310] width 726 height 386
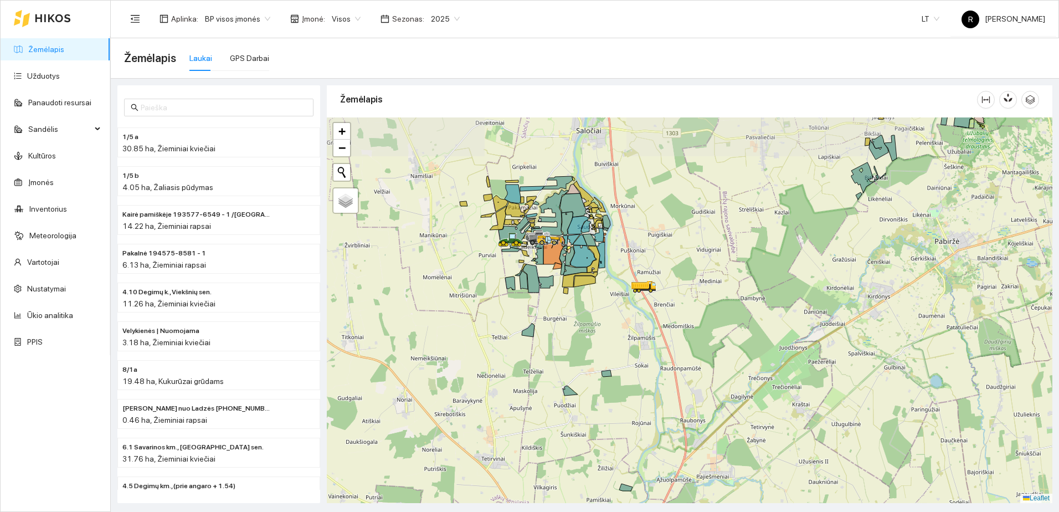
drag, startPoint x: 641, startPoint y: 400, endPoint x: 617, endPoint y: 327, distance: 76.4
click at [617, 329] on div at bounding box center [690, 310] width 726 height 386
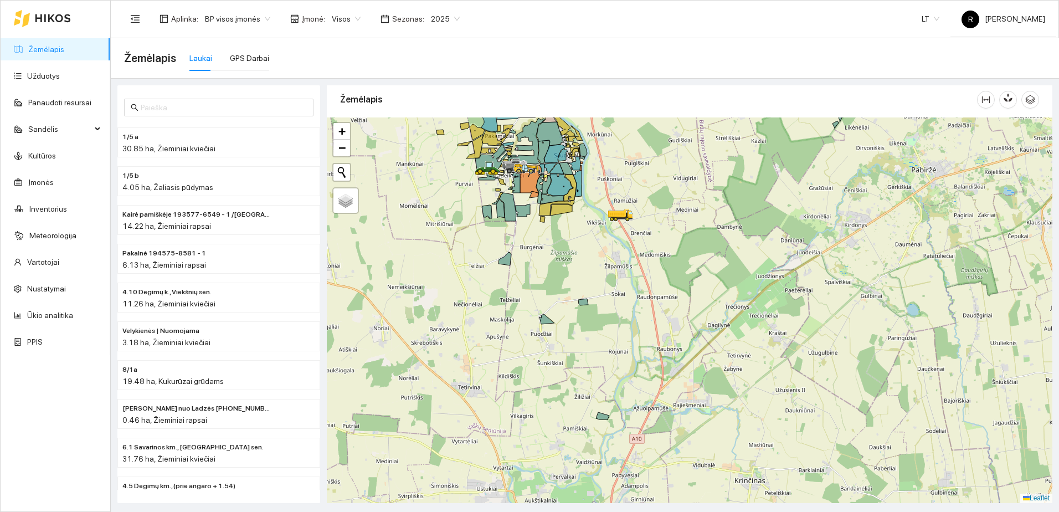
drag, startPoint x: 603, startPoint y: 384, endPoint x: 608, endPoint y: 315, distance: 69.4
click at [608, 320] on div at bounding box center [690, 310] width 726 height 386
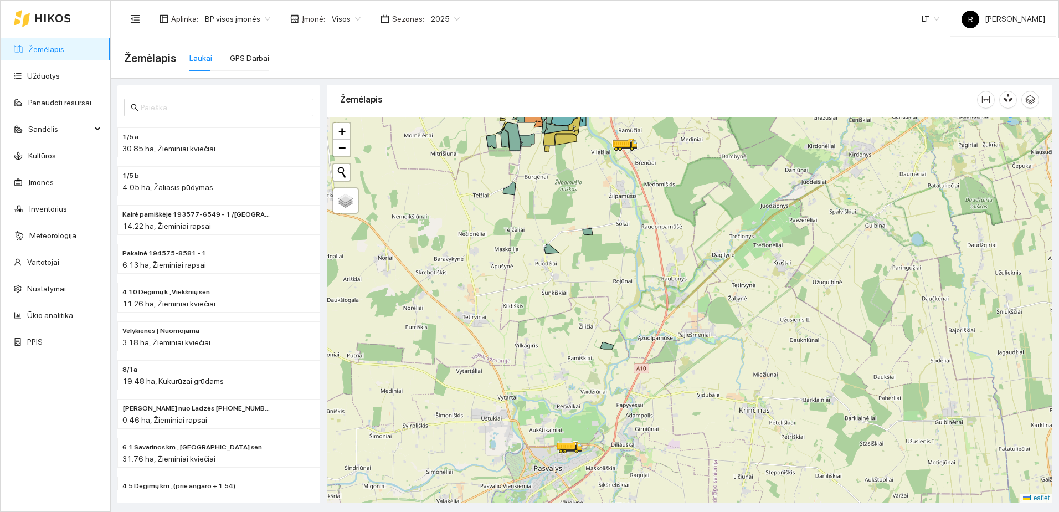
drag, startPoint x: 566, startPoint y: 351, endPoint x: 570, endPoint y: 320, distance: 31.3
click at [570, 321] on div at bounding box center [690, 310] width 726 height 386
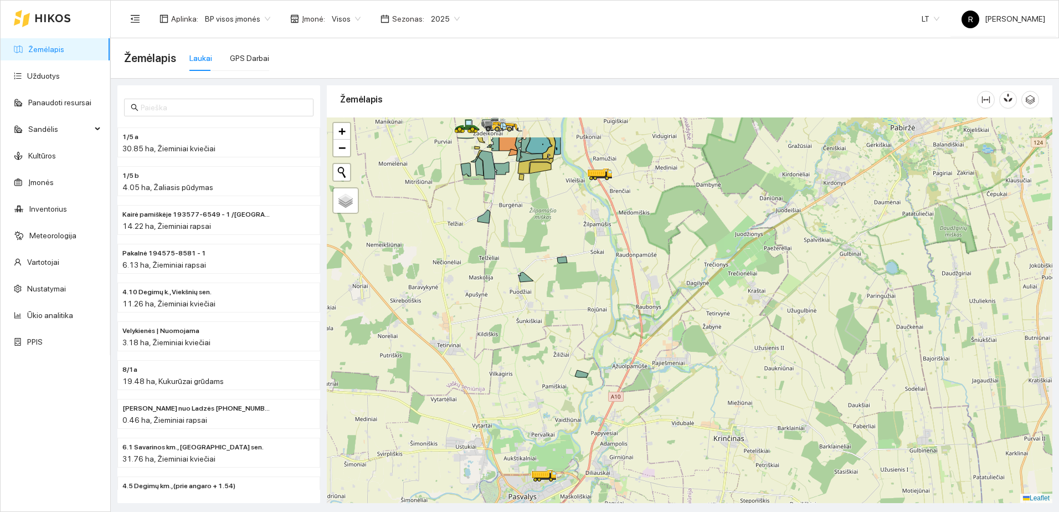
drag, startPoint x: 602, startPoint y: 373, endPoint x: 587, endPoint y: 400, distance: 30.2
click at [587, 400] on div at bounding box center [690, 310] width 726 height 386
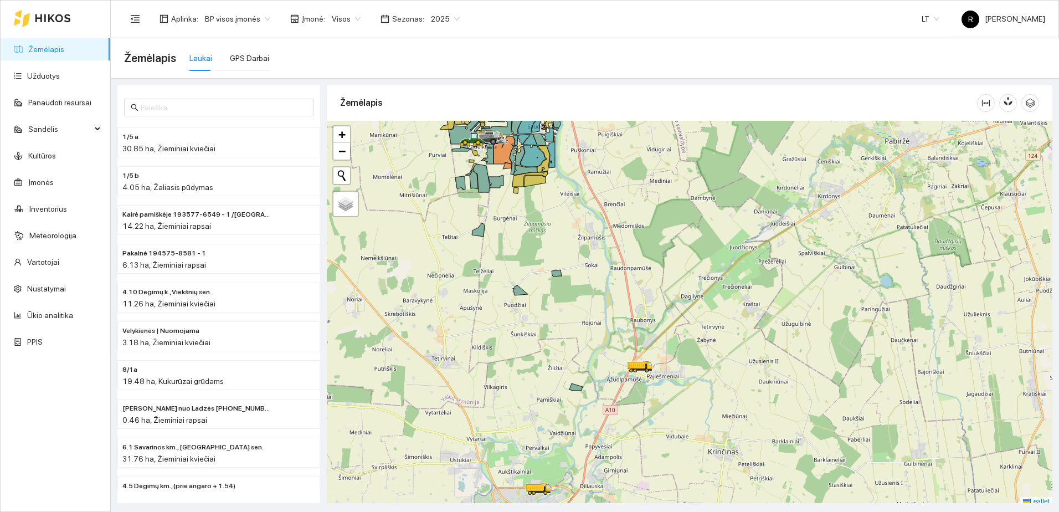
scroll to position [3, 0]
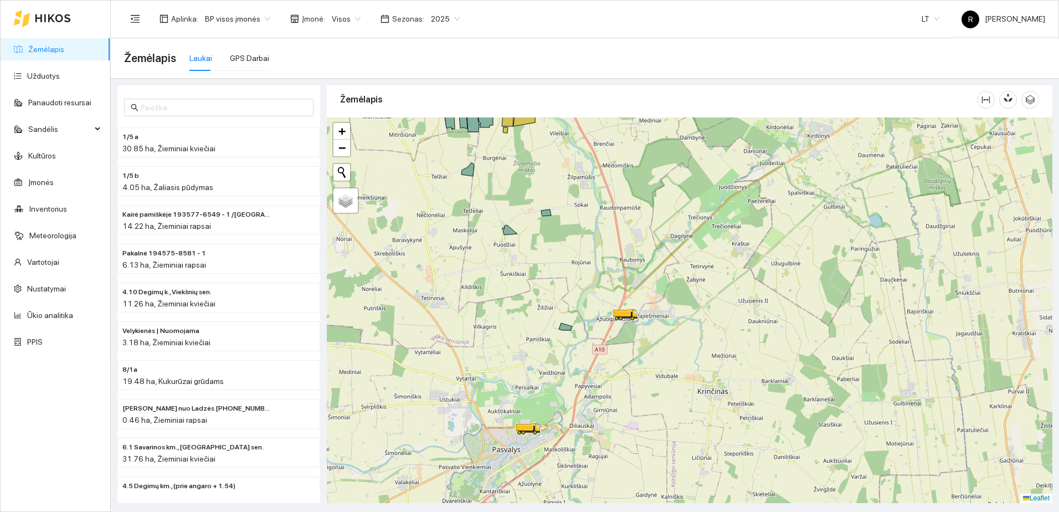
drag, startPoint x: 626, startPoint y: 359, endPoint x: 632, endPoint y: 334, distance: 25.0
click at [627, 343] on div at bounding box center [690, 310] width 726 height 386
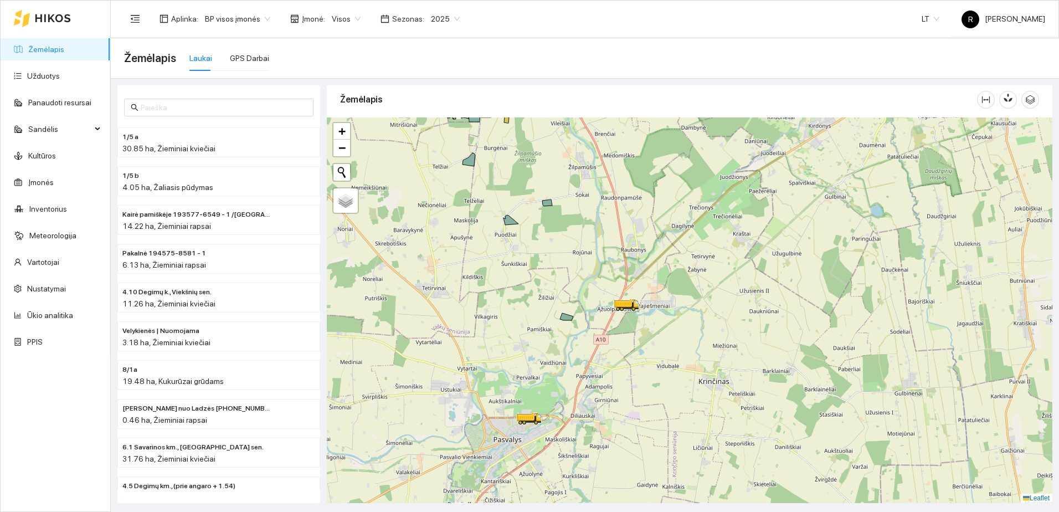
drag, startPoint x: 623, startPoint y: 359, endPoint x: 643, endPoint y: 321, distance: 41.9
click at [643, 322] on div at bounding box center [690, 310] width 726 height 386
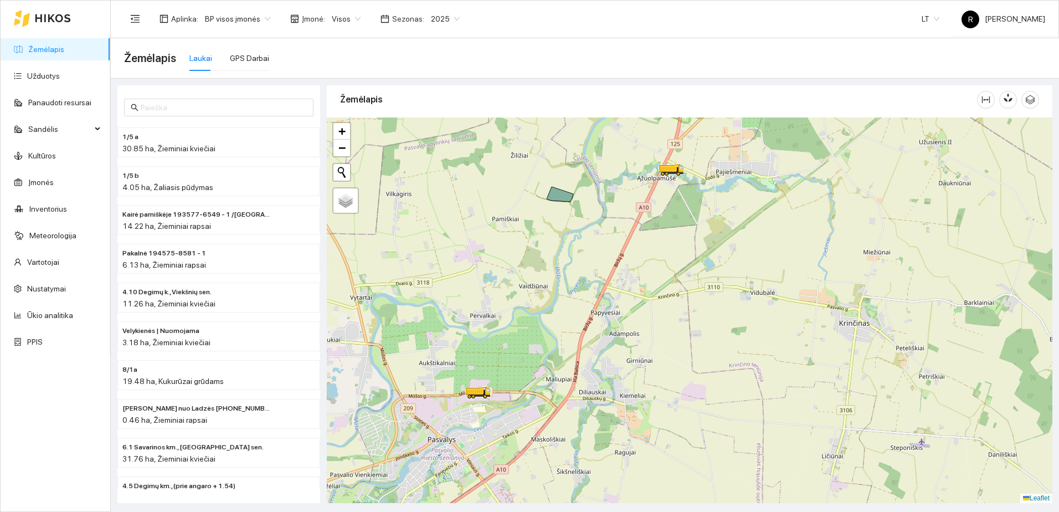
drag, startPoint x: 633, startPoint y: 342, endPoint x: 646, endPoint y: 329, distance: 18.4
click at [644, 329] on div at bounding box center [690, 310] width 726 height 386
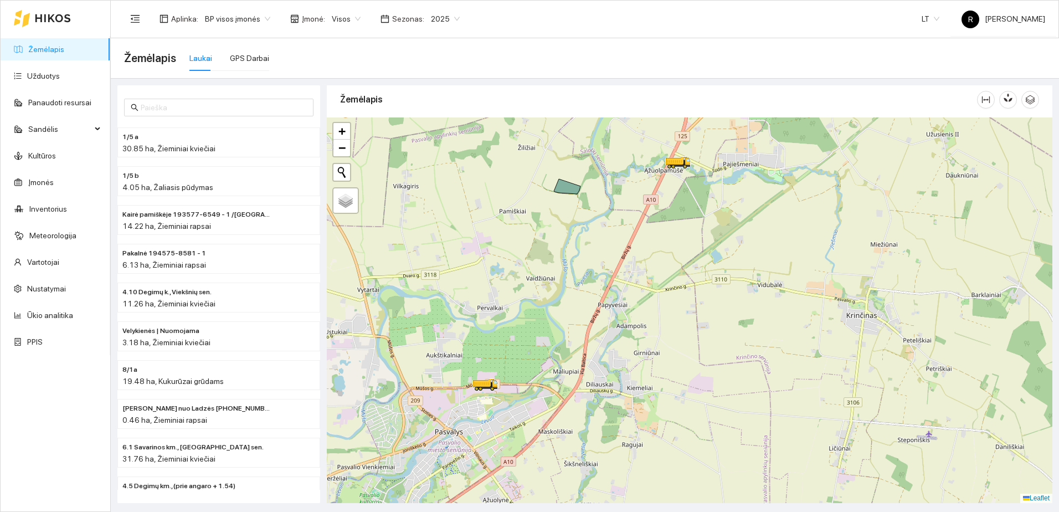
drag, startPoint x: 627, startPoint y: 353, endPoint x: 649, endPoint y: 324, distance: 36.8
click at [648, 326] on div at bounding box center [690, 310] width 726 height 386
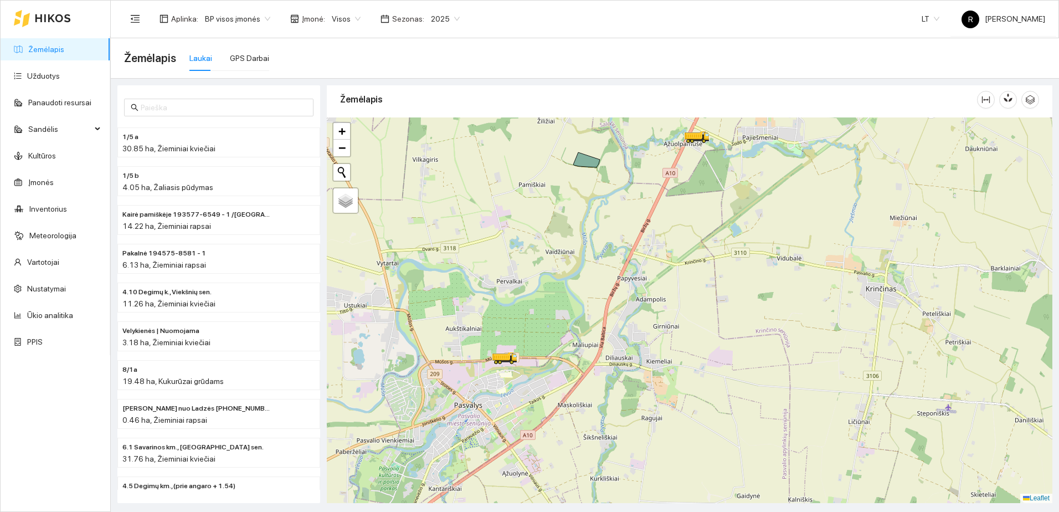
drag, startPoint x: 685, startPoint y: 229, endPoint x: 690, endPoint y: 218, distance: 12.2
click at [690, 218] on div at bounding box center [690, 310] width 726 height 386
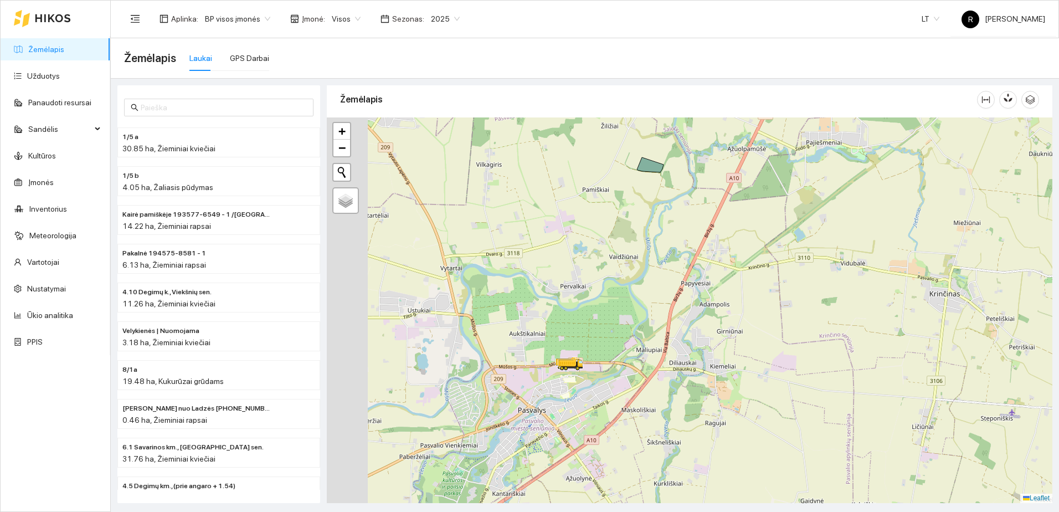
drag, startPoint x: 554, startPoint y: 421, endPoint x: 630, endPoint y: 441, distance: 78.5
click at [629, 443] on div at bounding box center [690, 310] width 726 height 386
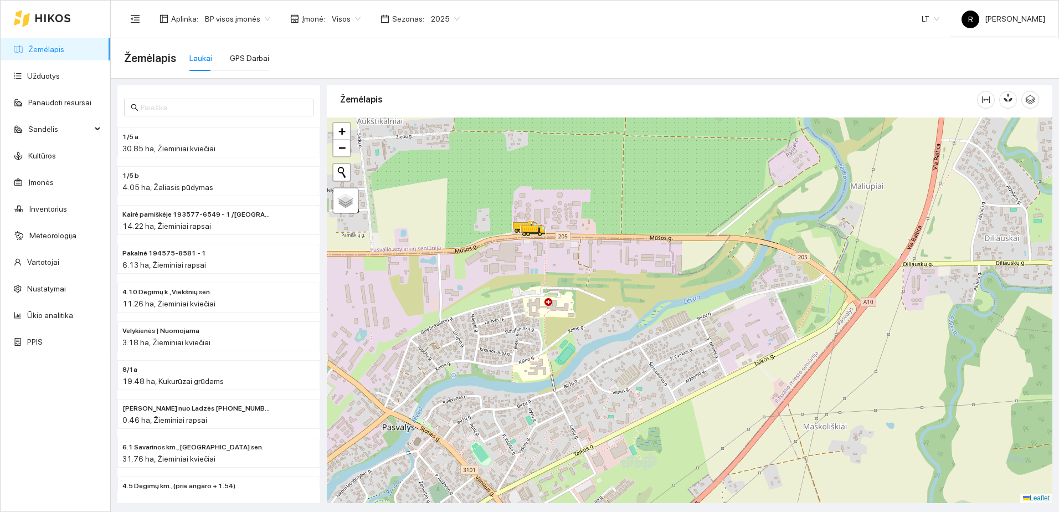
drag, startPoint x: 559, startPoint y: 259, endPoint x: 576, endPoint y: 273, distance: 21.7
click at [576, 273] on div at bounding box center [690, 310] width 726 height 386
